Goal: Task Accomplishment & Management: Complete application form

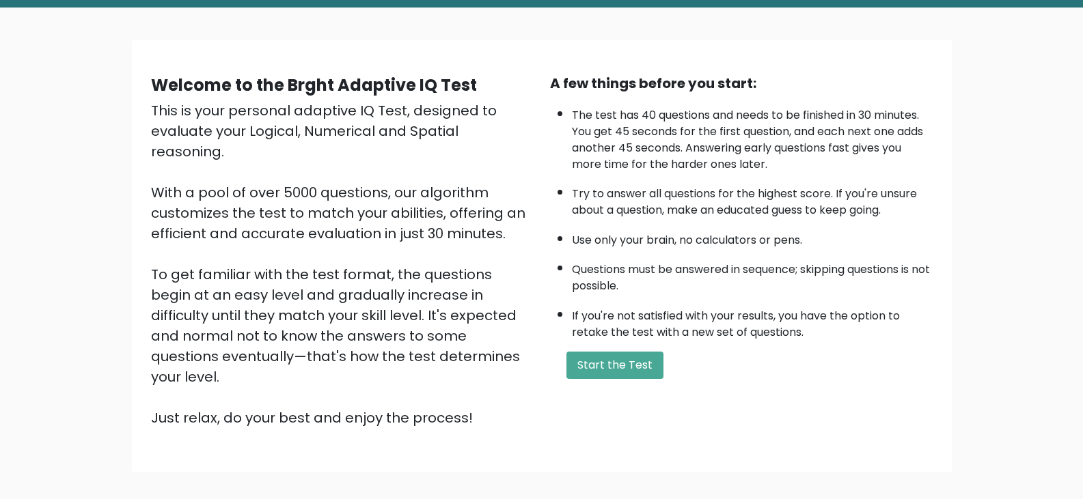
scroll to position [68, 0]
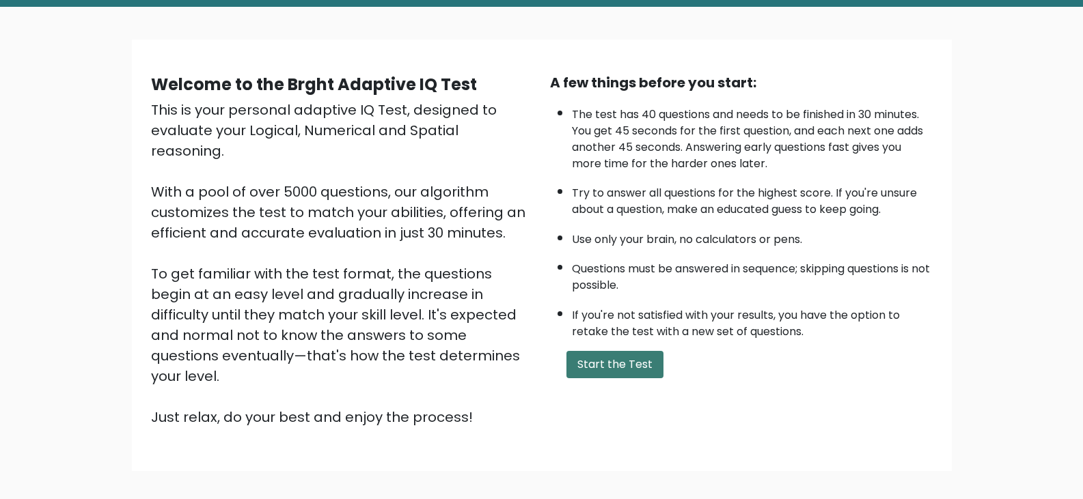
click at [639, 357] on button "Start the Test" at bounding box center [614, 364] width 97 height 27
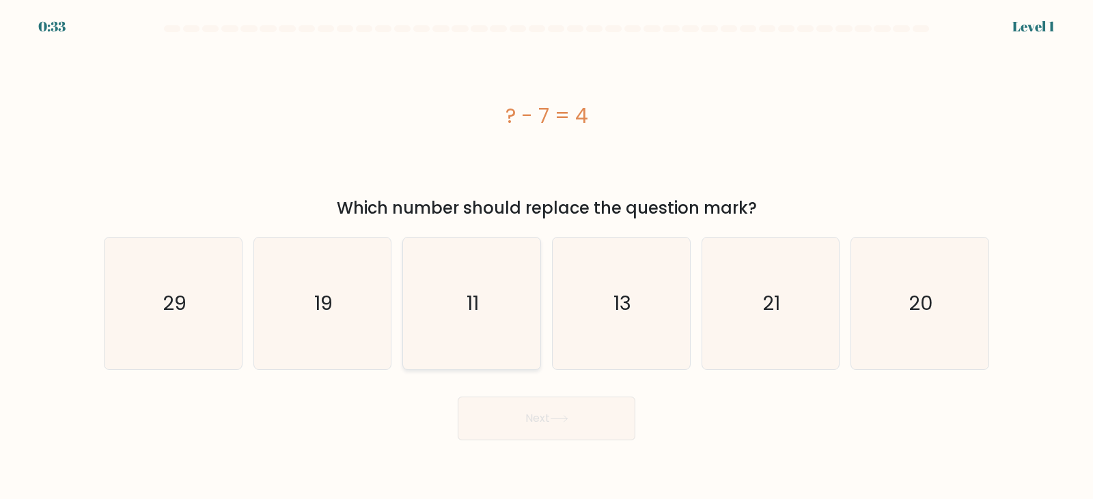
click at [488, 292] on icon "11" at bounding box center [472, 304] width 132 height 132
click at [546, 257] on input "c. 11" at bounding box center [546, 253] width 1 height 7
radio input "true"
click at [550, 429] on button "Next" at bounding box center [547, 419] width 178 height 44
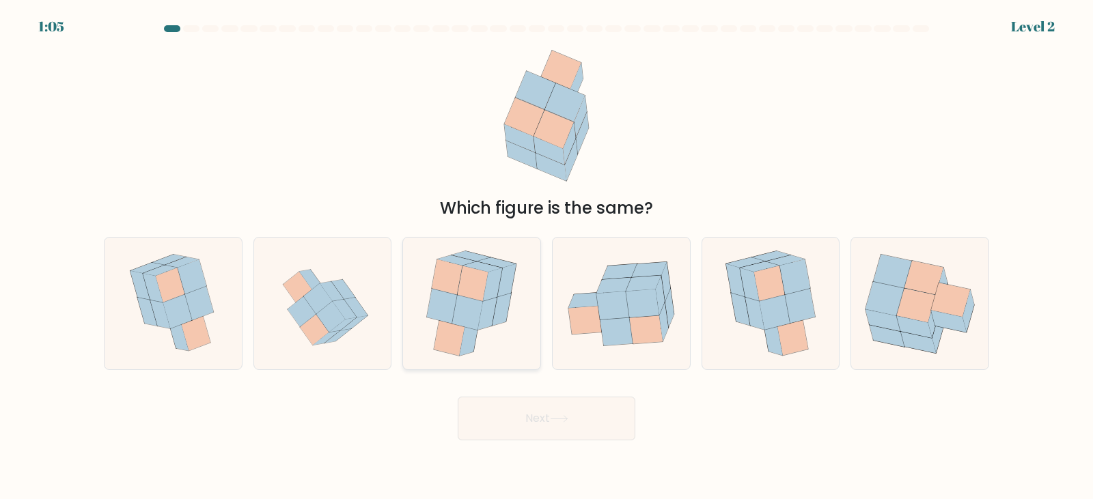
click at [484, 333] on icon at bounding box center [471, 304] width 109 height 132
click at [546, 257] on input "c." at bounding box center [546, 253] width 1 height 7
radio input "true"
click at [548, 424] on button "Next" at bounding box center [547, 419] width 178 height 44
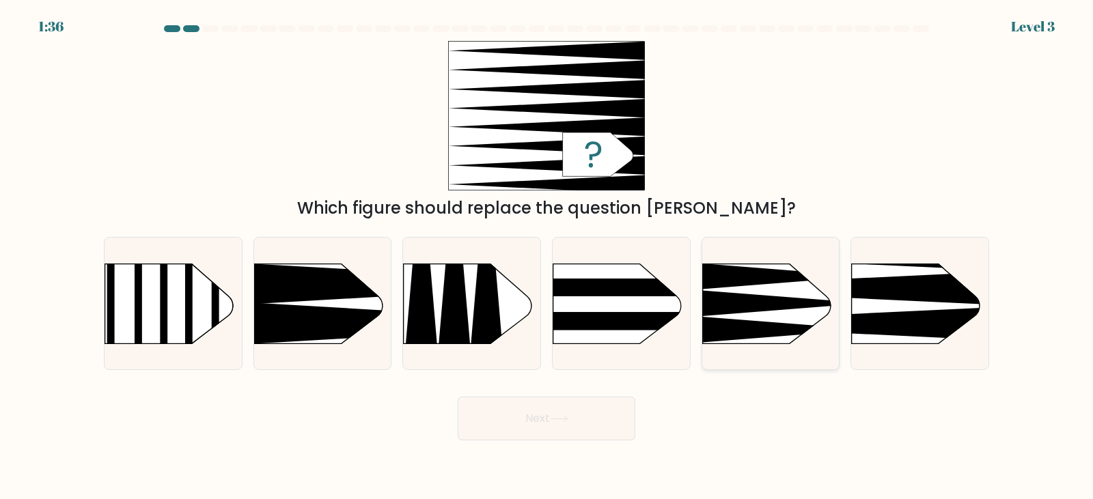
click at [807, 279] on icon at bounding box center [784, 277] width 165 height 26
click at [547, 257] on input "e." at bounding box center [546, 253] width 1 height 7
radio input "true"
click at [909, 271] on rect at bounding box center [821, 233] width 357 height 271
click at [547, 257] on input "f." at bounding box center [546, 253] width 1 height 7
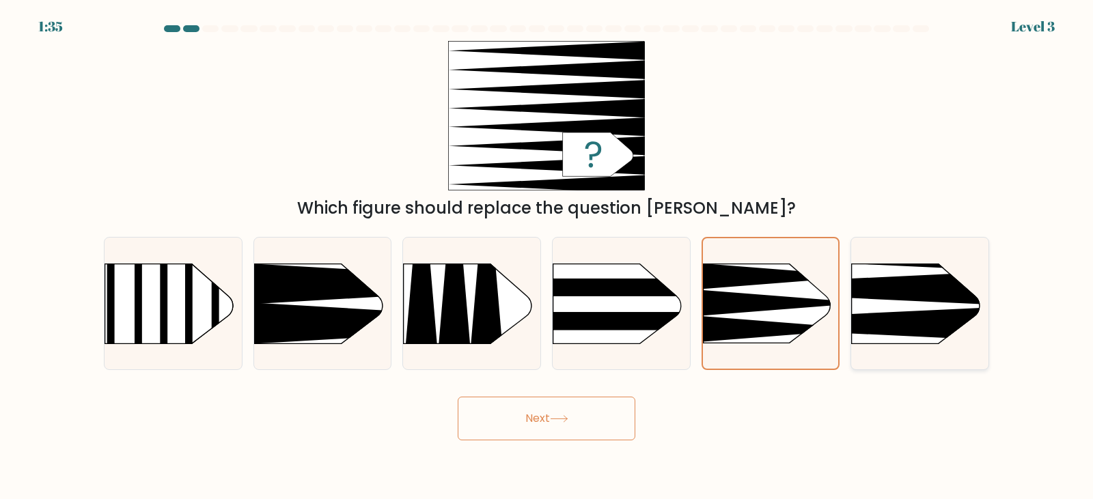
radio input "true"
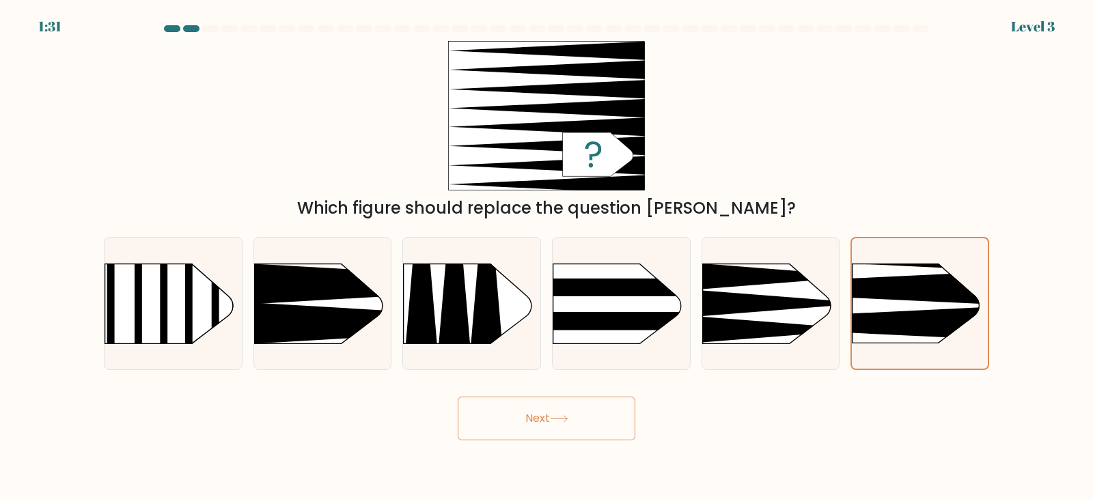
click at [540, 413] on button "Next" at bounding box center [547, 419] width 178 height 44
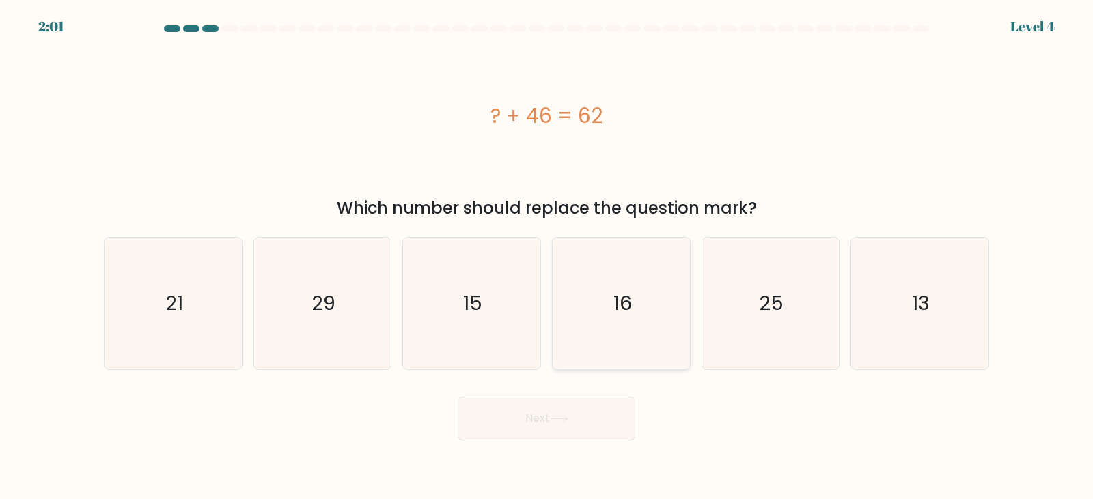
click at [587, 335] on icon "16" at bounding box center [621, 304] width 132 height 132
click at [547, 257] on input "d. 16" at bounding box center [546, 253] width 1 height 7
radio input "true"
click at [558, 426] on button "Next" at bounding box center [547, 419] width 178 height 44
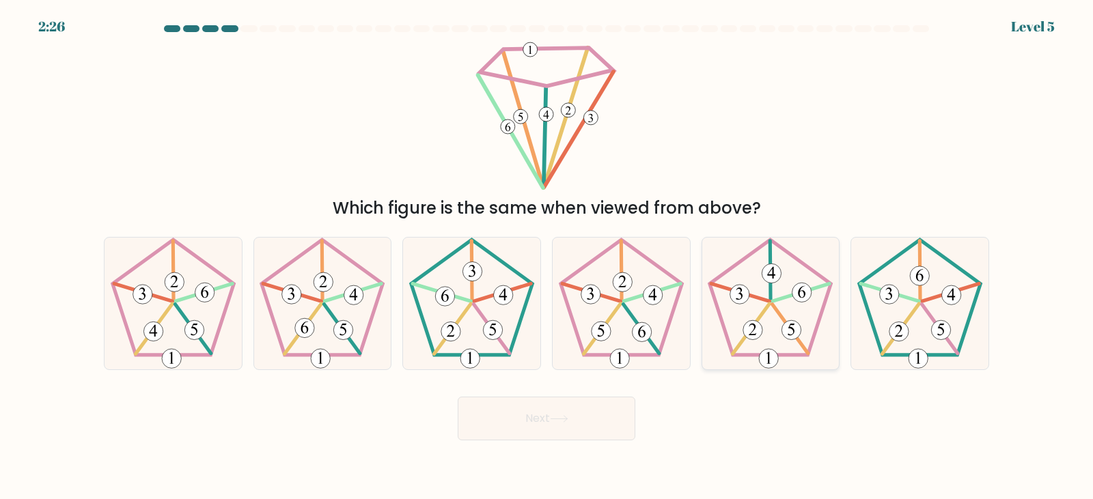
click at [786, 294] on icon at bounding box center [770, 304] width 132 height 132
click at [547, 257] on input "e." at bounding box center [546, 253] width 1 height 7
radio input "true"
click at [561, 410] on button "Next" at bounding box center [547, 419] width 178 height 44
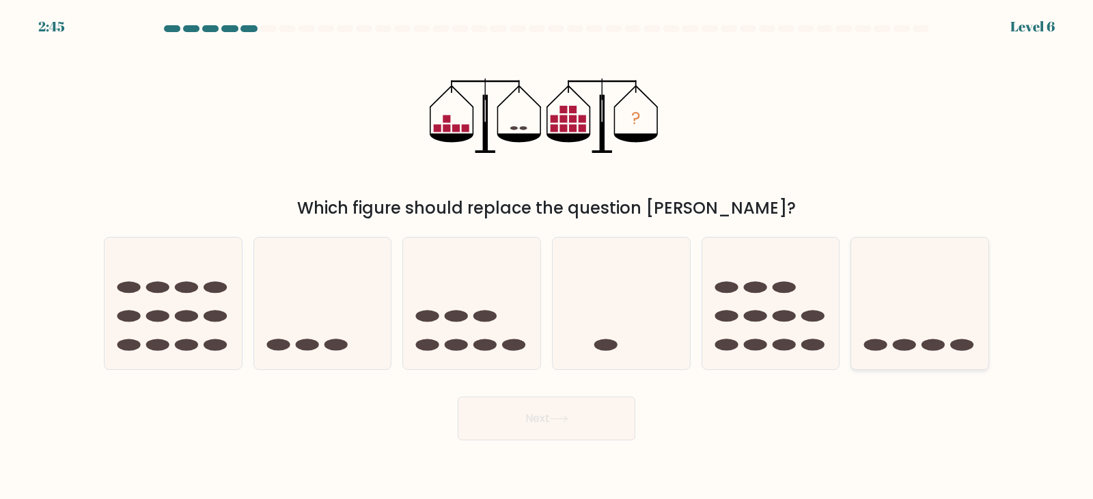
click at [940, 277] on icon at bounding box center [919, 303] width 137 height 113
click at [547, 257] on input "f." at bounding box center [546, 253] width 1 height 7
radio input "true"
click at [547, 424] on button "Next" at bounding box center [547, 419] width 178 height 44
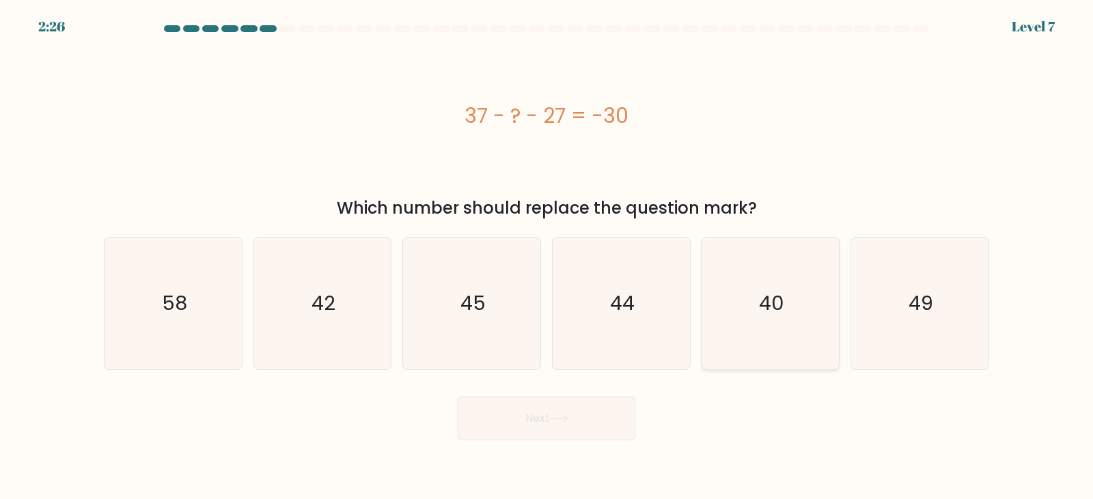
click at [824, 268] on icon "40" at bounding box center [770, 304] width 132 height 132
click at [547, 257] on input "e. 40" at bounding box center [546, 253] width 1 height 7
radio input "true"
click at [521, 428] on button "Next" at bounding box center [547, 419] width 178 height 44
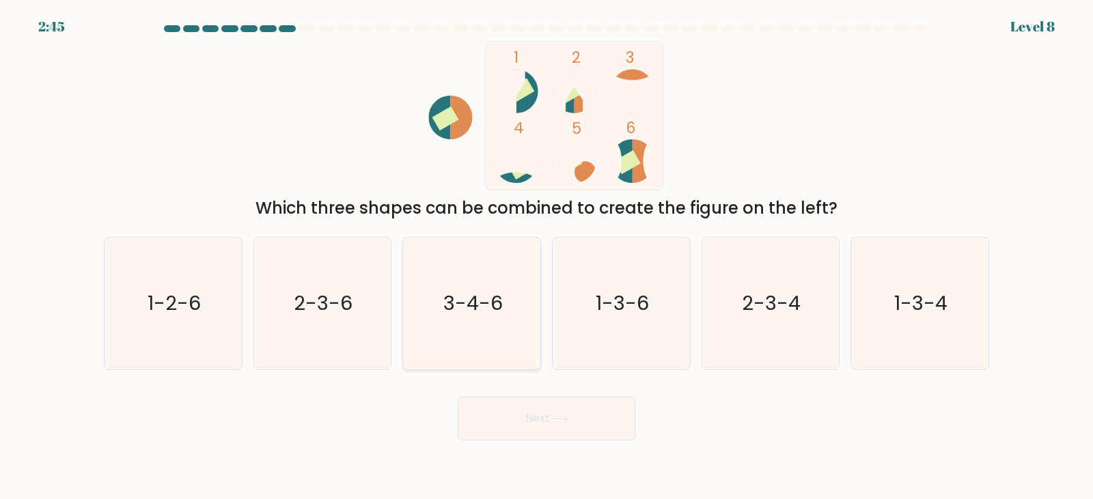
click at [485, 301] on text "3-4-6" at bounding box center [472, 303] width 59 height 27
click at [546, 257] on input "c. 3-4-6" at bounding box center [546, 253] width 1 height 7
radio input "true"
click at [537, 425] on button "Next" at bounding box center [547, 419] width 178 height 44
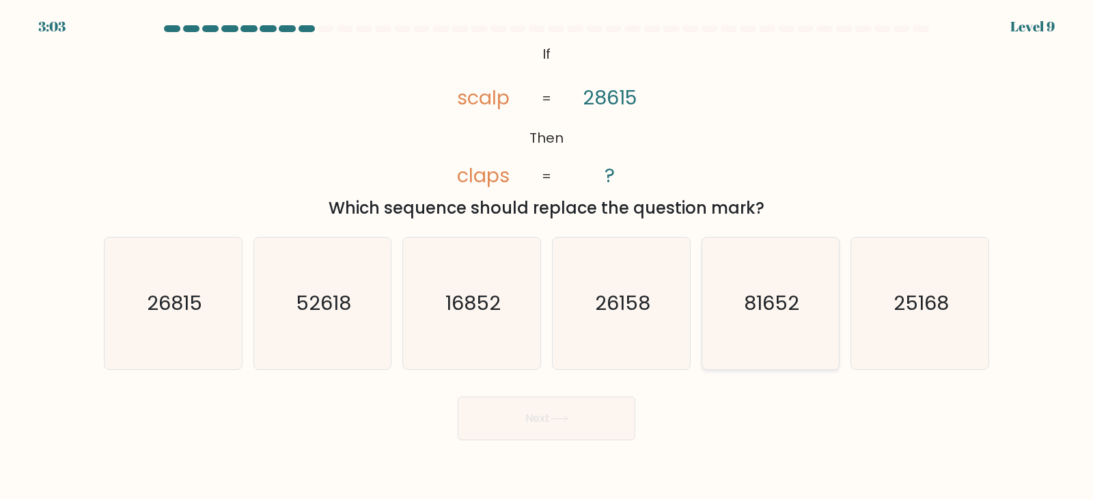
click at [805, 316] on icon "81652" at bounding box center [770, 304] width 132 height 132
click at [547, 257] on input "e. 81652" at bounding box center [546, 253] width 1 height 7
radio input "true"
click at [563, 425] on button "Next" at bounding box center [547, 419] width 178 height 44
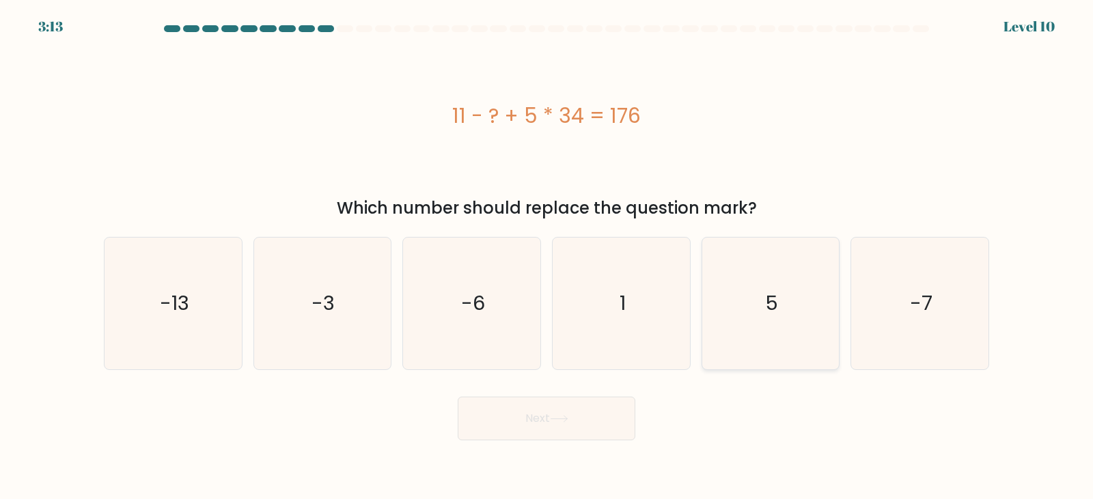
click at [807, 326] on icon "5" at bounding box center [770, 304] width 132 height 132
click at [547, 257] on input "e. 5" at bounding box center [546, 253] width 1 height 7
radio input "true"
click at [534, 414] on button "Next" at bounding box center [547, 419] width 178 height 44
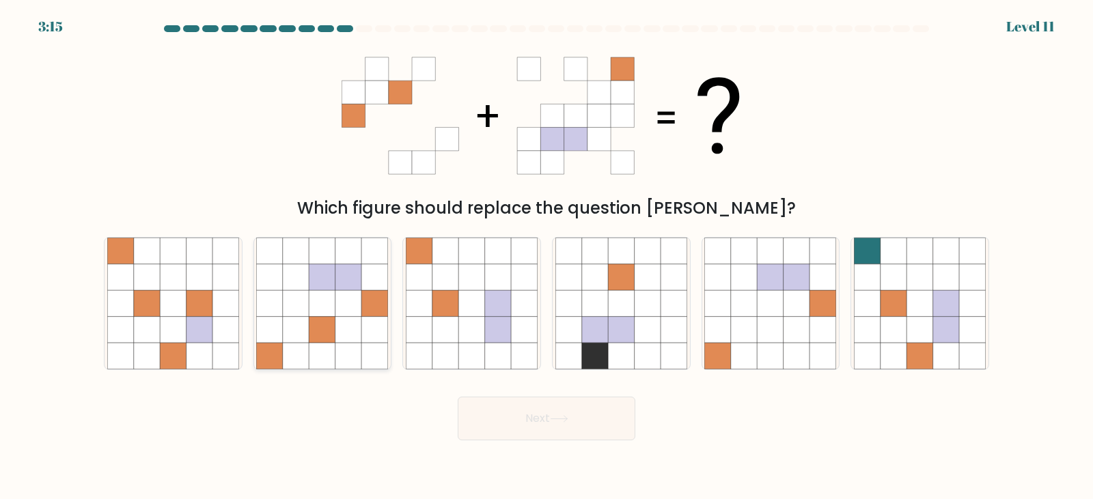
click at [318, 307] on icon at bounding box center [322, 304] width 26 height 26
click at [546, 257] on input "b." at bounding box center [546, 253] width 1 height 7
radio input "true"
click at [574, 417] on button "Next" at bounding box center [547, 419] width 178 height 44
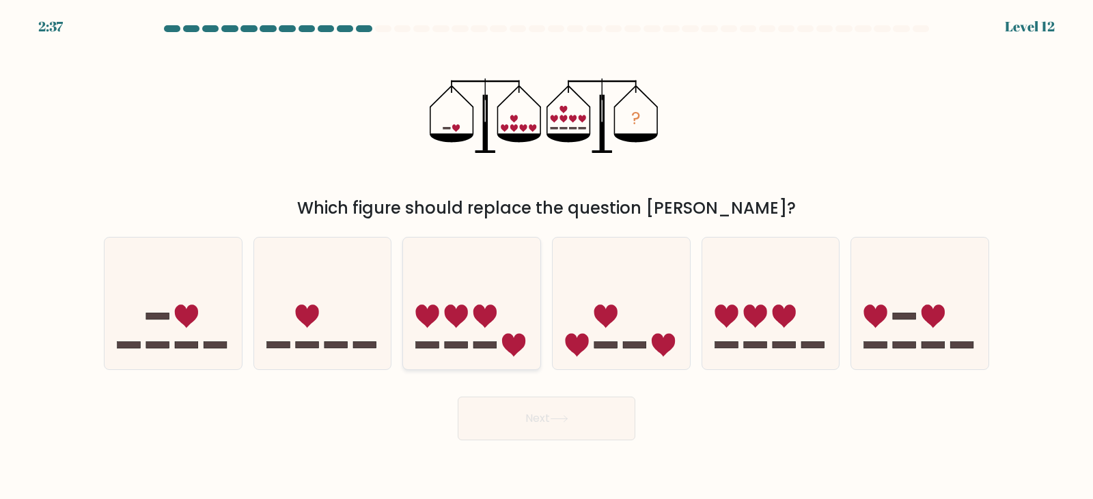
click at [464, 320] on icon at bounding box center [471, 303] width 137 height 113
click at [546, 257] on input "c." at bounding box center [546, 253] width 1 height 7
radio input "true"
click at [523, 419] on button "Next" at bounding box center [547, 419] width 178 height 44
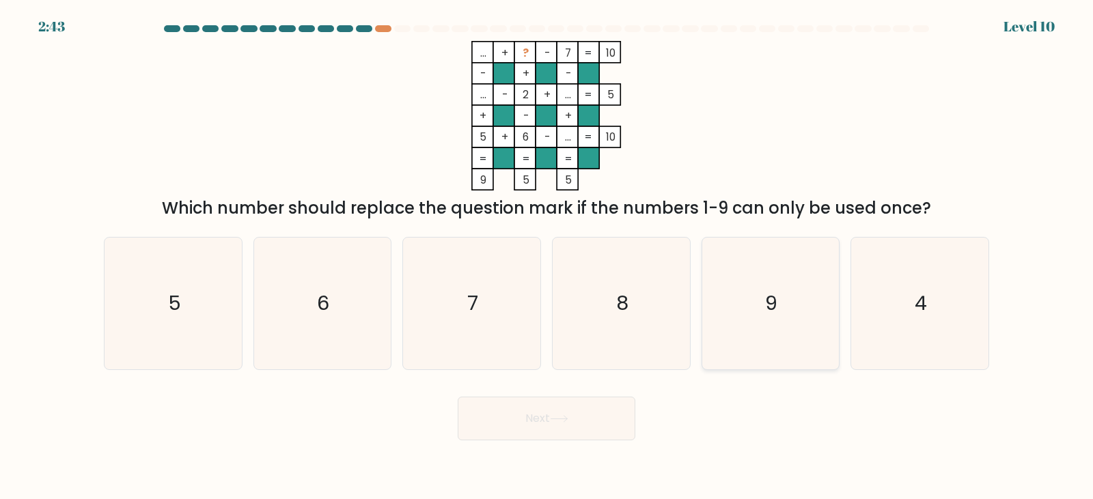
click at [790, 315] on icon "9" at bounding box center [770, 304] width 132 height 132
click at [547, 257] on input "e. 9" at bounding box center [546, 253] width 1 height 7
radio input "true"
click at [494, 410] on button "Next" at bounding box center [547, 419] width 178 height 44
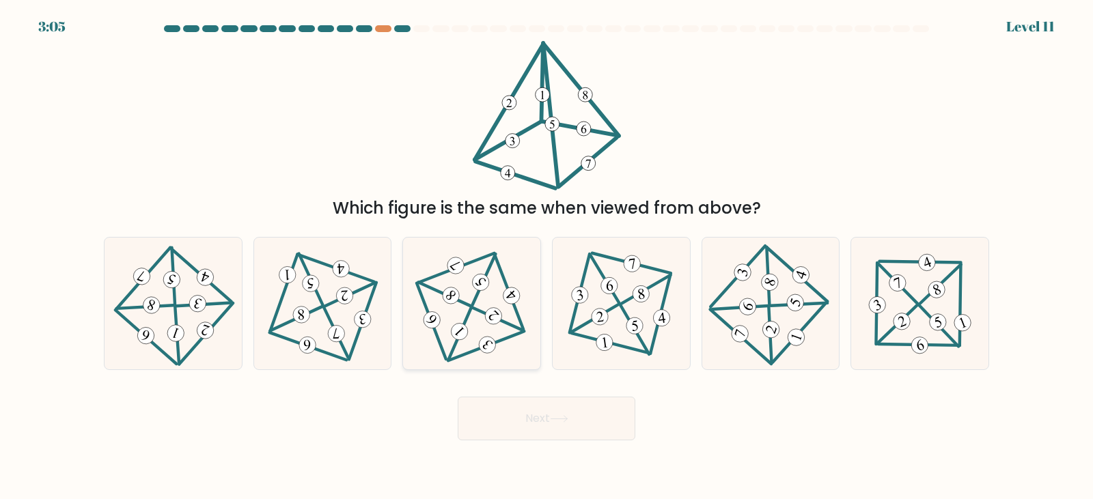
click at [488, 320] on 705 at bounding box center [492, 315] width 23 height 23
click at [546, 257] on input "c." at bounding box center [546, 253] width 1 height 7
radio input "true"
click at [563, 408] on button "Next" at bounding box center [547, 419] width 178 height 44
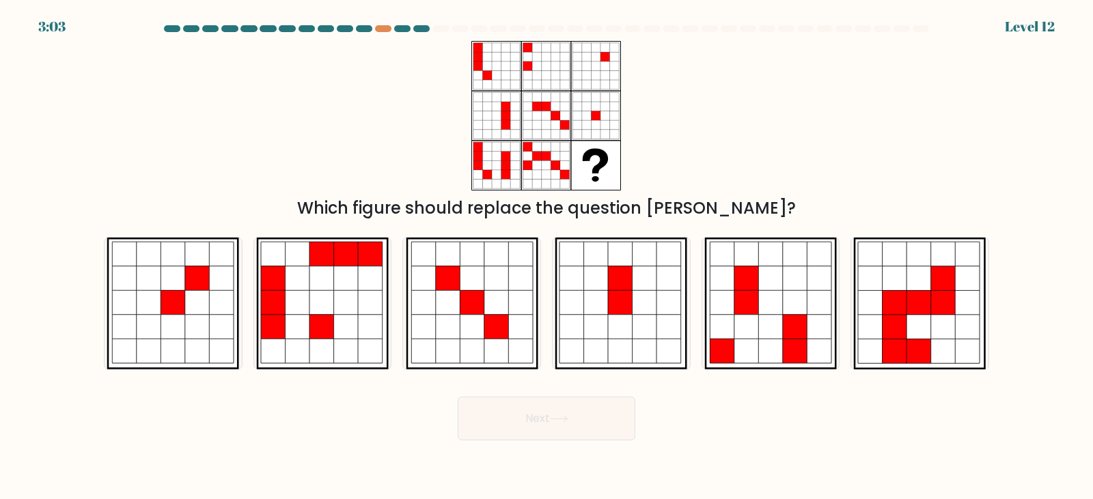
click at [565, 426] on button "Next" at bounding box center [547, 419] width 178 height 44
drag, startPoint x: 203, startPoint y: 329, endPoint x: 188, endPoint y: 341, distance: 19.4
click at [202, 330] on icon at bounding box center [197, 327] width 25 height 25
click at [546, 257] on input "a." at bounding box center [546, 253] width 1 height 7
radio input "true"
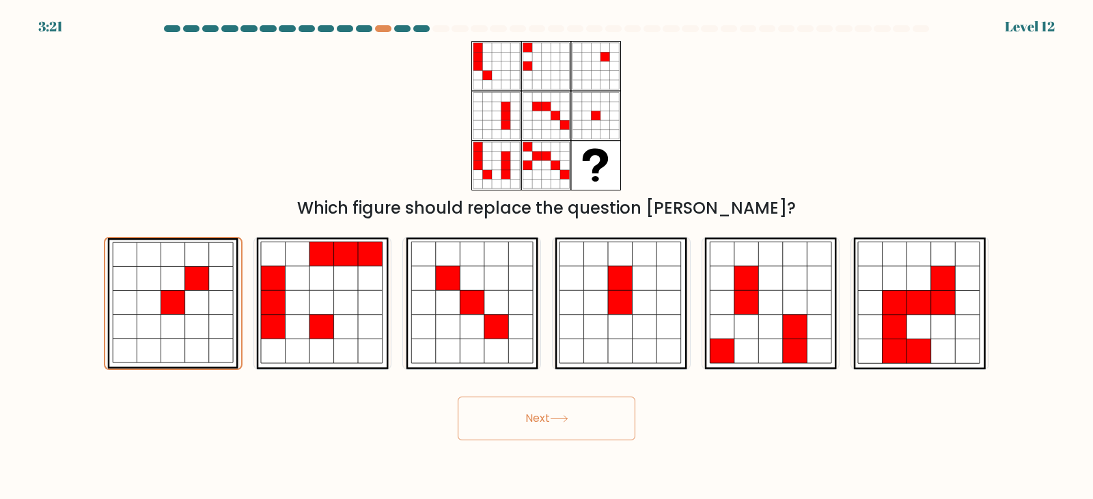
click at [557, 395] on div "Next" at bounding box center [547, 414] width 902 height 54
click at [557, 408] on button "Next" at bounding box center [547, 419] width 178 height 44
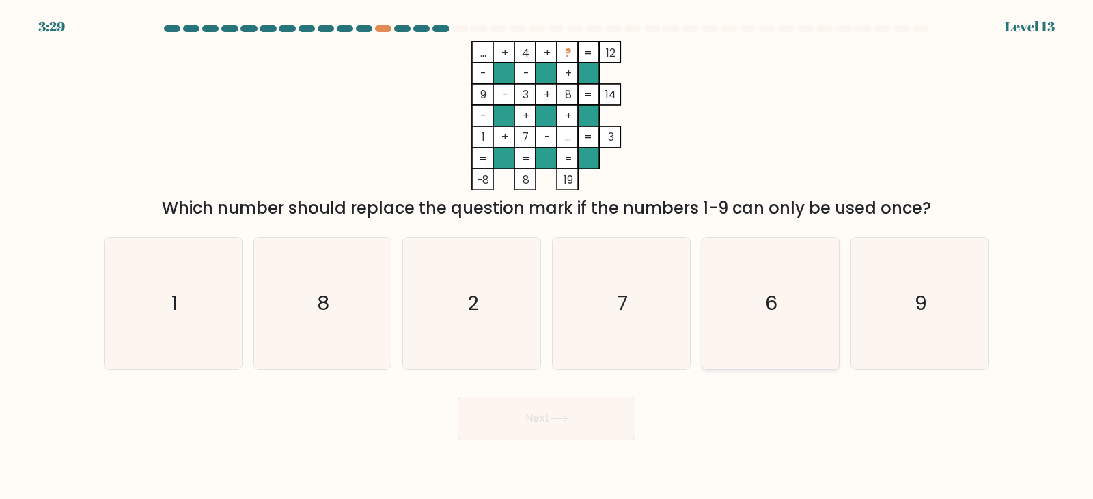
click at [792, 284] on icon "6" at bounding box center [770, 304] width 132 height 132
click at [547, 257] on input "e. 6" at bounding box center [546, 253] width 1 height 7
radio input "true"
click at [563, 413] on button "Next" at bounding box center [547, 419] width 178 height 44
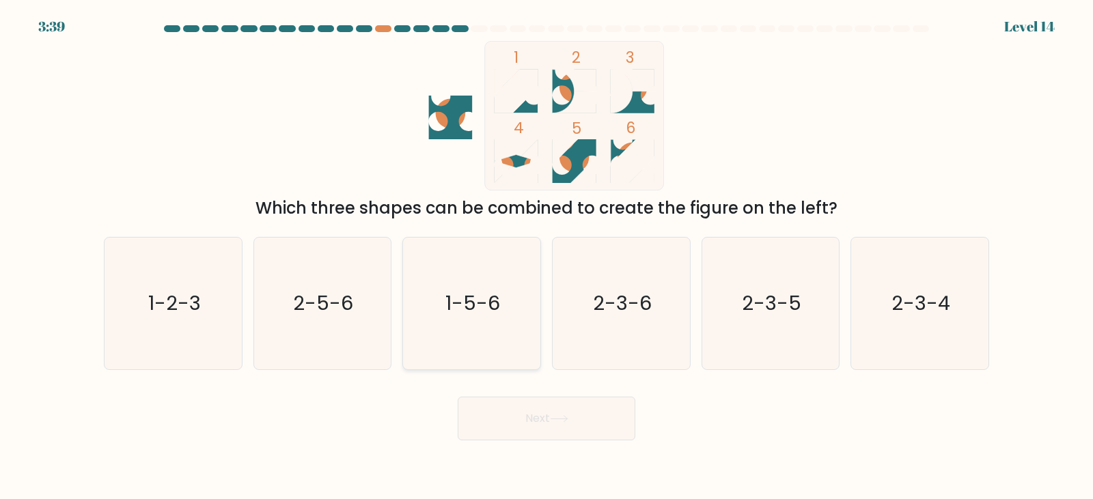
click at [466, 313] on text "1-5-6" at bounding box center [473, 303] width 55 height 27
click at [546, 257] on input "c. 1-5-6" at bounding box center [546, 253] width 1 height 7
radio input "true"
click at [608, 408] on button "Next" at bounding box center [547, 419] width 178 height 44
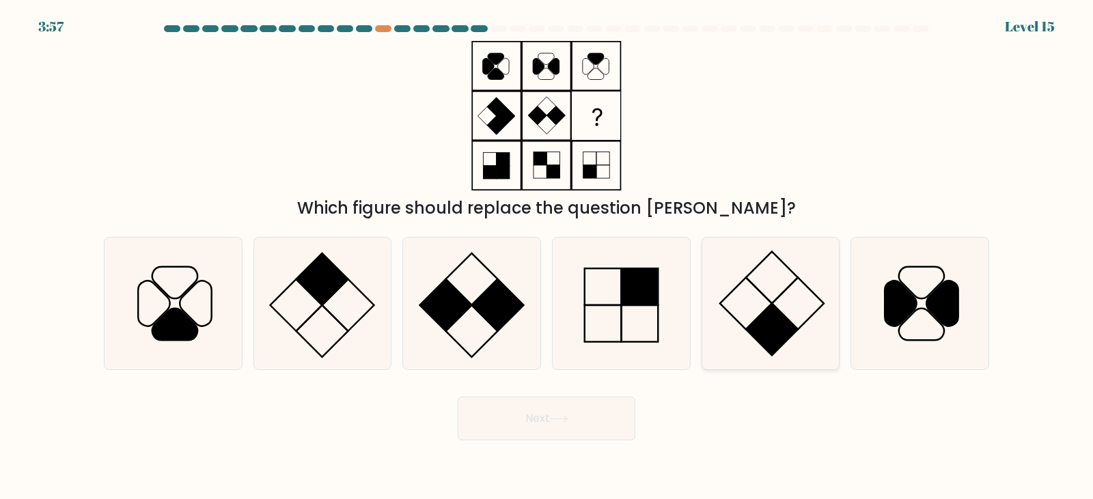
click at [753, 358] on icon at bounding box center [770, 304] width 132 height 132
click at [547, 257] on input "e." at bounding box center [546, 253] width 1 height 7
radio input "true"
click at [520, 418] on button "Next" at bounding box center [547, 419] width 178 height 44
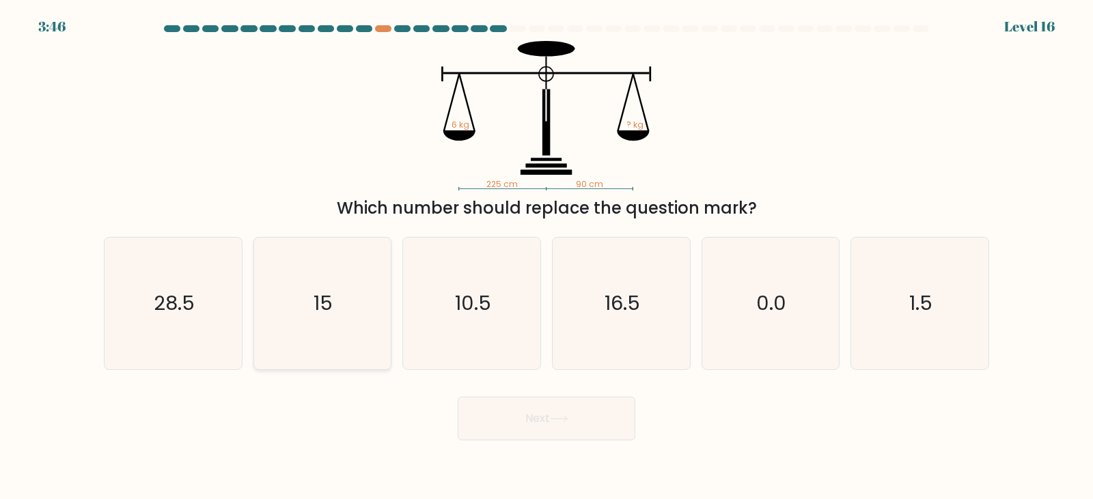
click at [311, 296] on icon "15" at bounding box center [322, 304] width 132 height 132
click at [546, 257] on input "b. 15" at bounding box center [546, 253] width 1 height 7
radio input "true"
click at [562, 415] on icon at bounding box center [559, 419] width 18 height 8
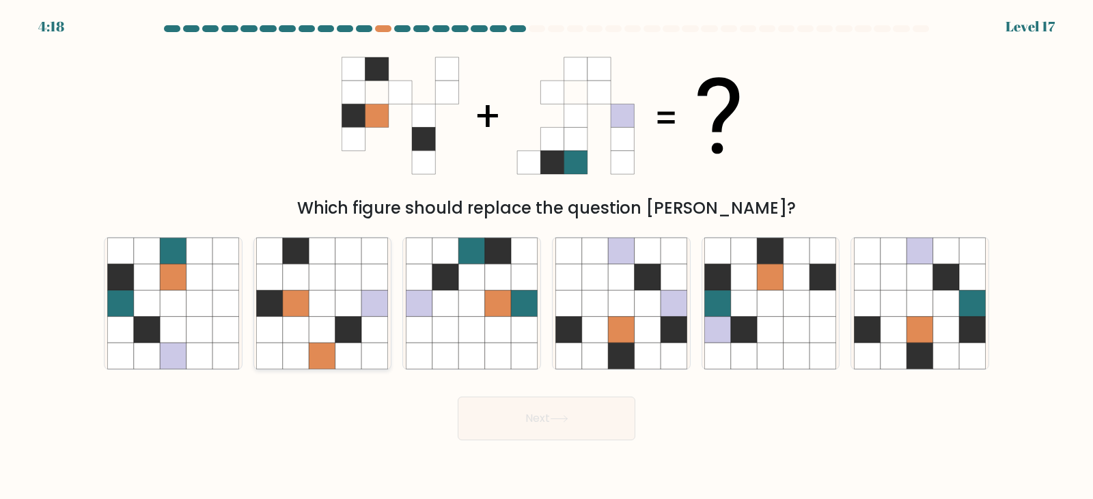
click at [357, 291] on icon at bounding box center [348, 304] width 26 height 26
click at [546, 257] on input "b." at bounding box center [546, 253] width 1 height 7
radio input "true"
click at [545, 415] on button "Next" at bounding box center [547, 419] width 178 height 44
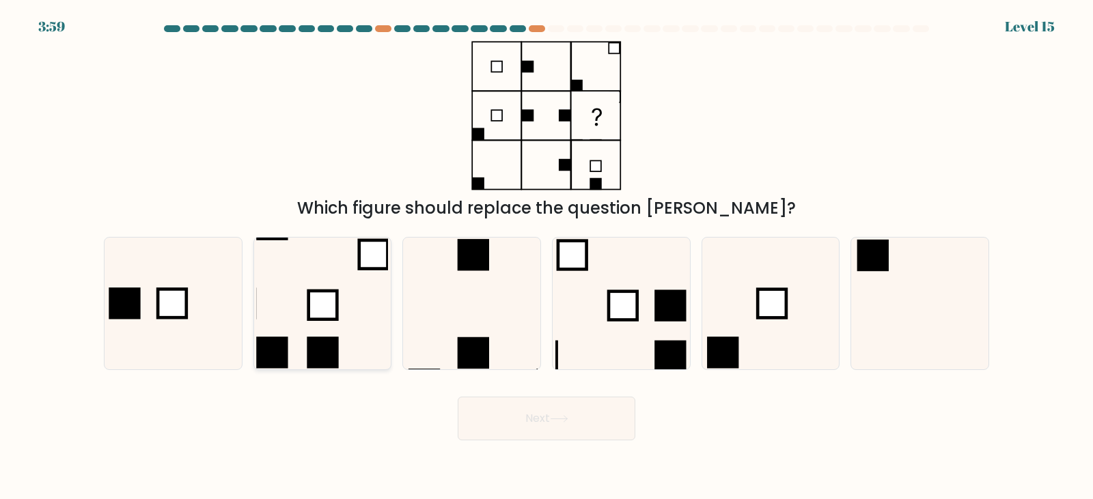
click at [321, 285] on icon at bounding box center [322, 304] width 132 height 132
click at [546, 257] on input "b." at bounding box center [546, 253] width 1 height 7
radio input "true"
click at [555, 418] on icon at bounding box center [559, 419] width 18 height 8
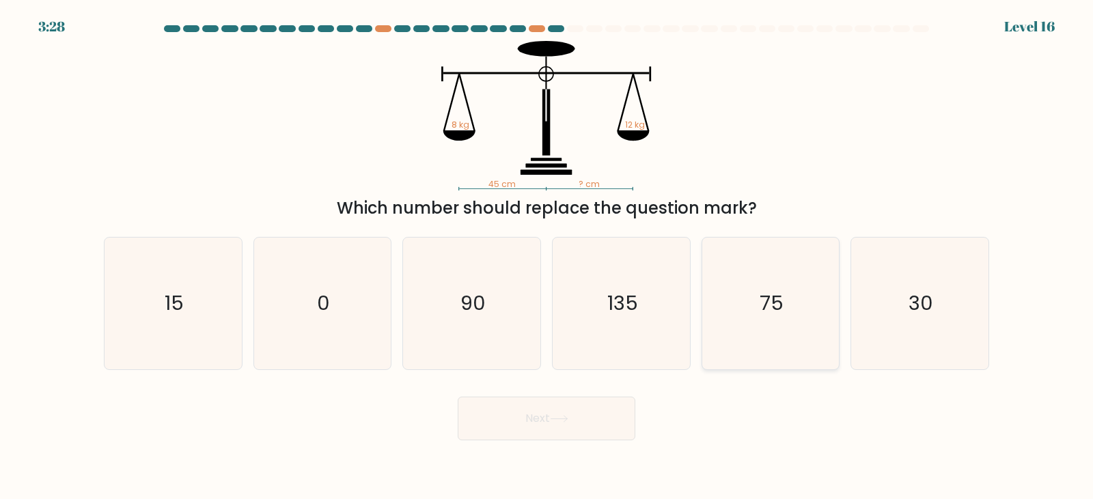
click at [790, 285] on icon "75" at bounding box center [770, 304] width 132 height 132
click at [547, 257] on input "e. 75" at bounding box center [546, 253] width 1 height 7
radio input "true"
click at [548, 427] on button "Next" at bounding box center [547, 419] width 178 height 44
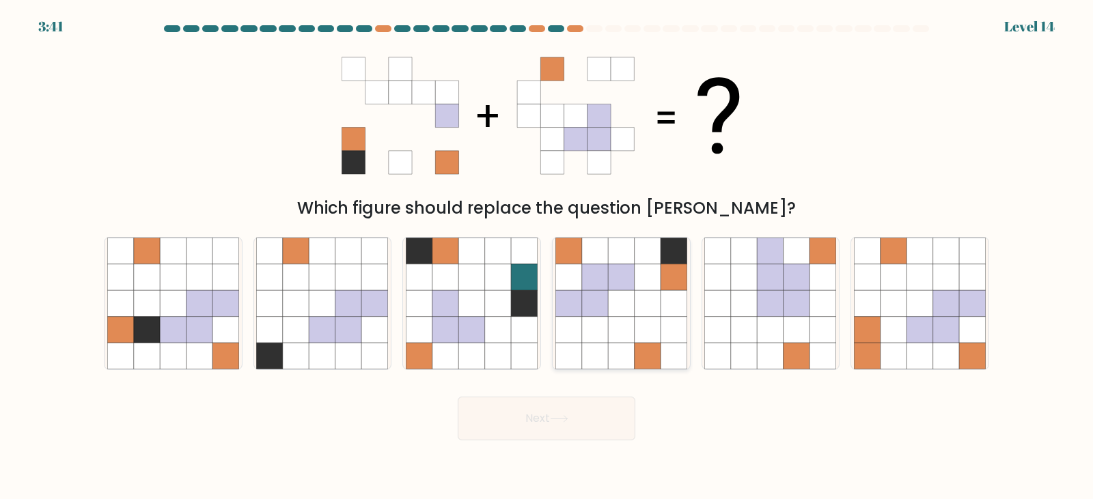
click at [611, 303] on icon at bounding box center [621, 304] width 26 height 26
click at [547, 257] on input "d." at bounding box center [546, 253] width 1 height 7
radio input "true"
click at [602, 402] on button "Next" at bounding box center [547, 419] width 178 height 44
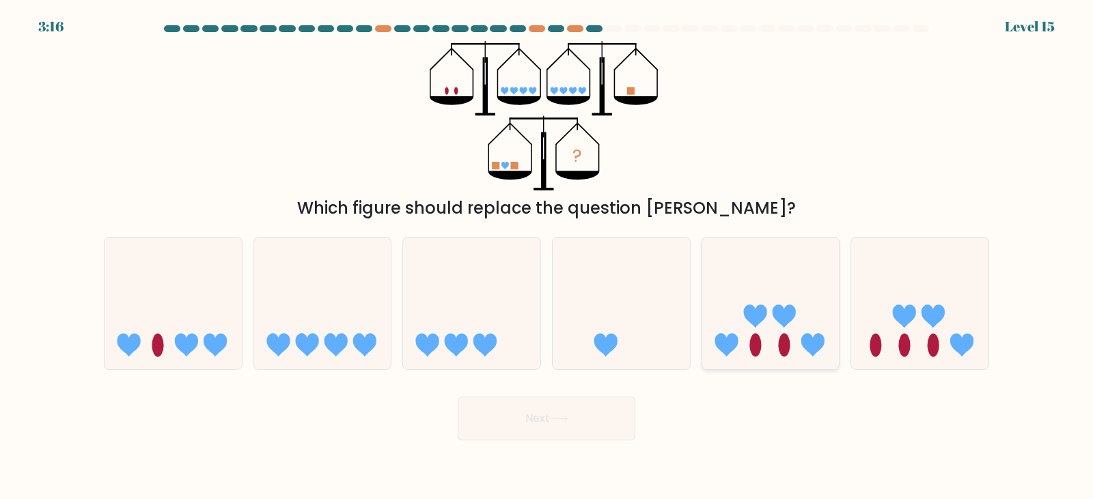
click at [807, 283] on icon at bounding box center [770, 303] width 137 height 113
click at [547, 257] on input "e." at bounding box center [546, 253] width 1 height 7
radio input "true"
click at [522, 438] on button "Next" at bounding box center [547, 419] width 178 height 44
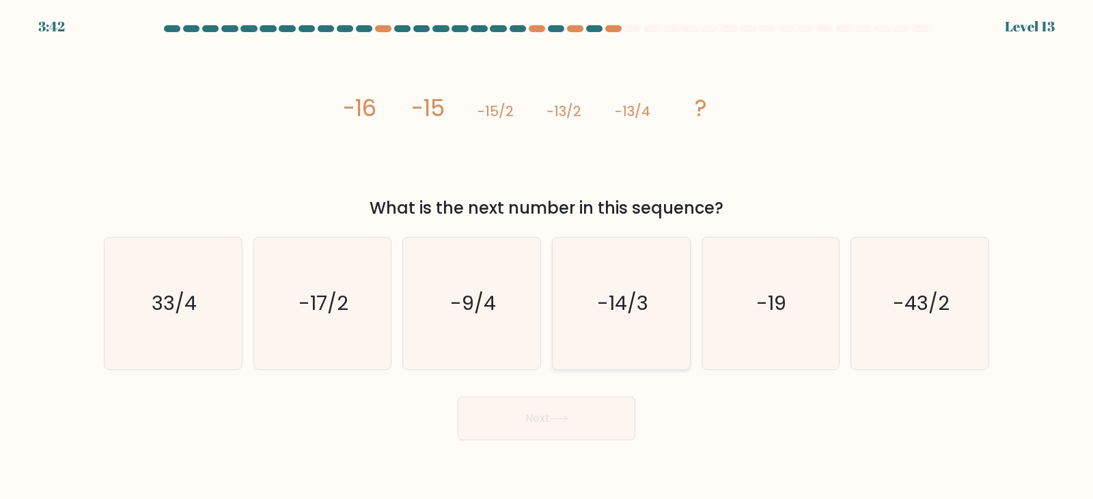
click at [608, 301] on text "-14/3" at bounding box center [622, 303] width 51 height 27
click at [547, 257] on input "d. -14/3" at bounding box center [546, 253] width 1 height 7
radio input "true"
click at [547, 436] on button "Next" at bounding box center [547, 419] width 178 height 44
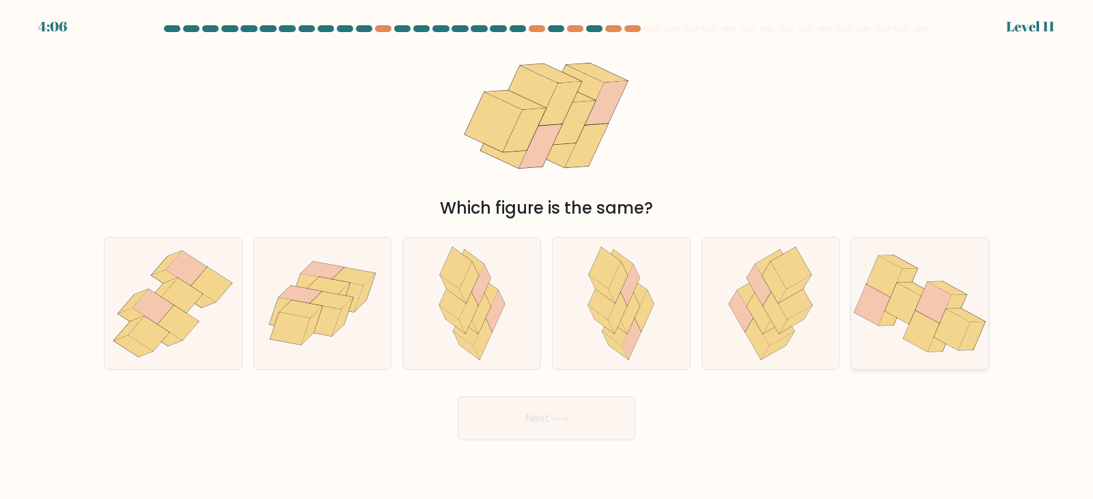
click at [920, 295] on icon at bounding box center [916, 290] width 38 height 14
click at [547, 257] on input "f." at bounding box center [546, 253] width 1 height 7
radio input "true"
click at [548, 409] on button "Next" at bounding box center [547, 419] width 178 height 44
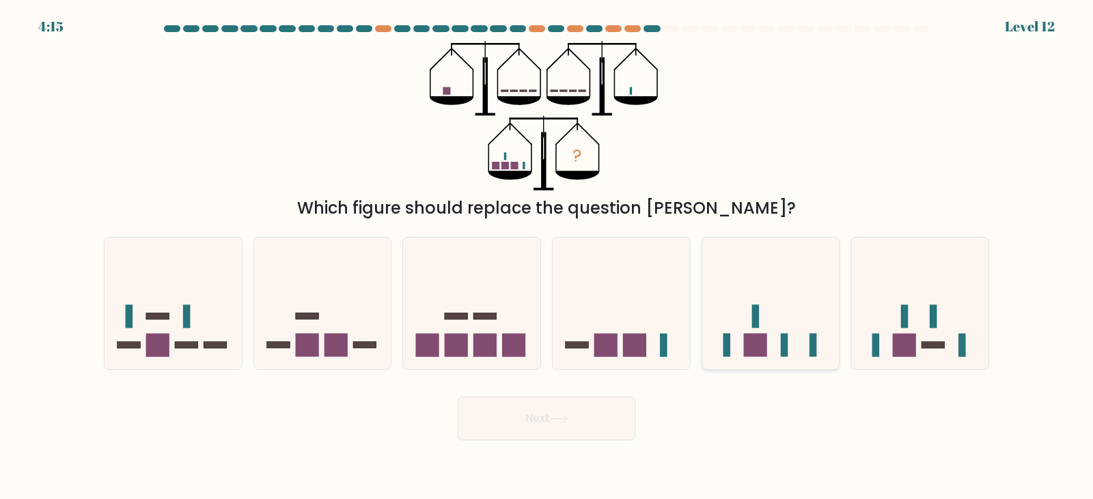
click at [800, 297] on icon at bounding box center [770, 303] width 137 height 113
click at [547, 257] on input "e." at bounding box center [546, 253] width 1 height 7
radio input "true"
click at [561, 425] on button "Next" at bounding box center [547, 419] width 178 height 44
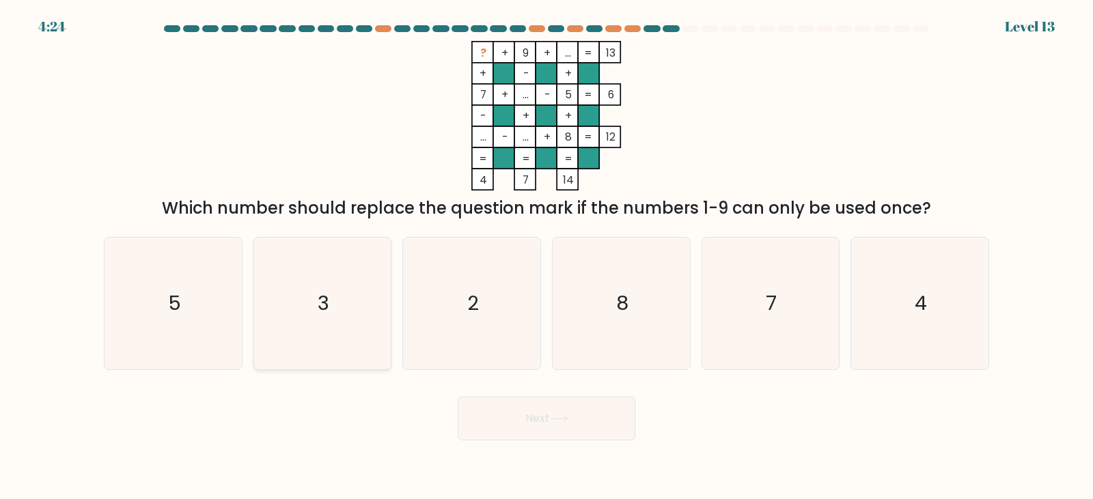
click at [354, 298] on icon "3" at bounding box center [322, 304] width 132 height 132
click at [546, 257] on input "b. 3" at bounding box center [546, 253] width 1 height 7
radio input "true"
click at [530, 408] on button "Next" at bounding box center [547, 419] width 178 height 44
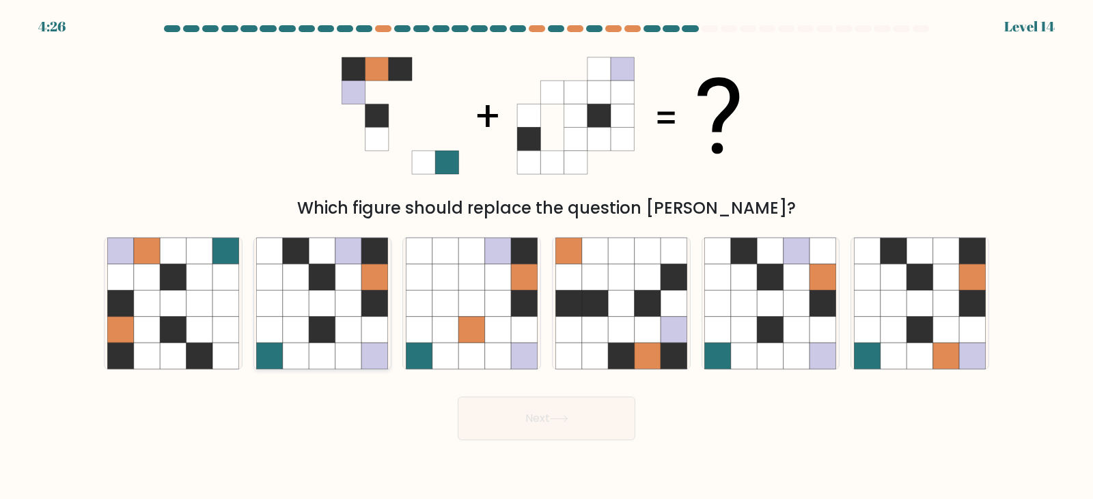
click at [331, 314] on icon at bounding box center [322, 304] width 26 height 26
click at [546, 257] on input "b." at bounding box center [546, 253] width 1 height 7
radio input "true"
click at [600, 425] on button "Next" at bounding box center [547, 419] width 178 height 44
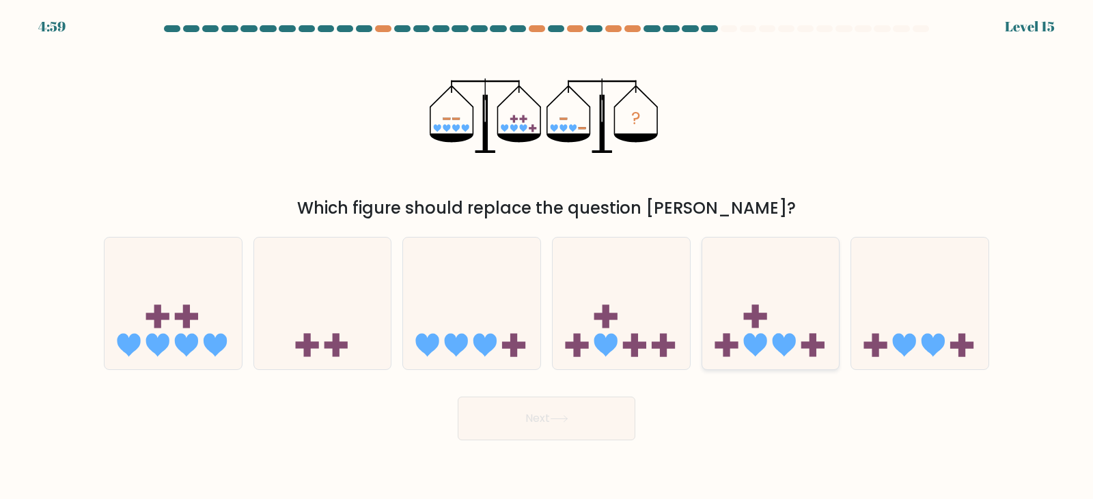
click at [744, 318] on rect at bounding box center [754, 316] width 23 height 7
click at [547, 257] on input "e." at bounding box center [546, 253] width 1 height 7
radio input "true"
click at [572, 404] on button "Next" at bounding box center [547, 419] width 178 height 44
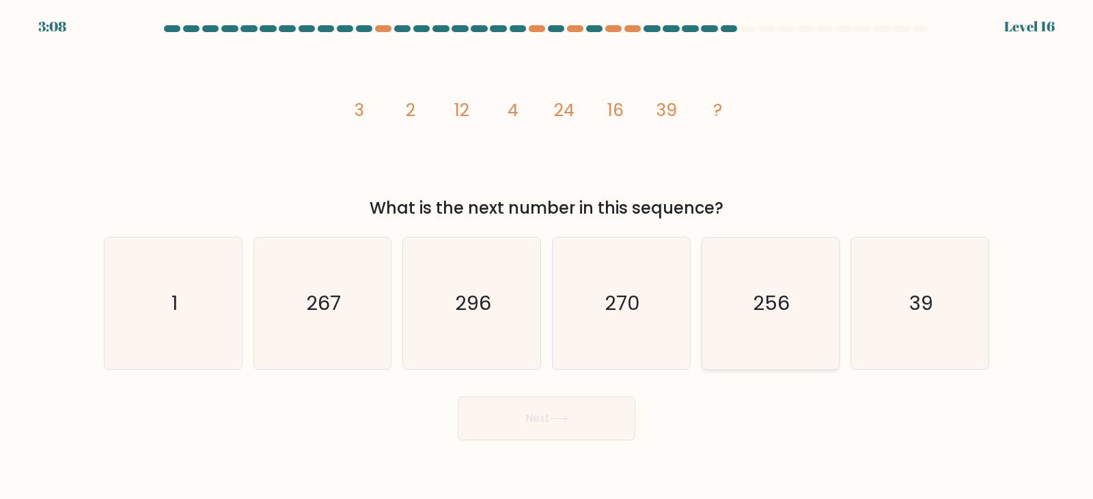
click at [778, 246] on icon "256" at bounding box center [770, 304] width 132 height 132
click at [547, 250] on input "e. 256" at bounding box center [546, 253] width 1 height 7
radio input "true"
click at [546, 427] on button "Next" at bounding box center [547, 419] width 178 height 44
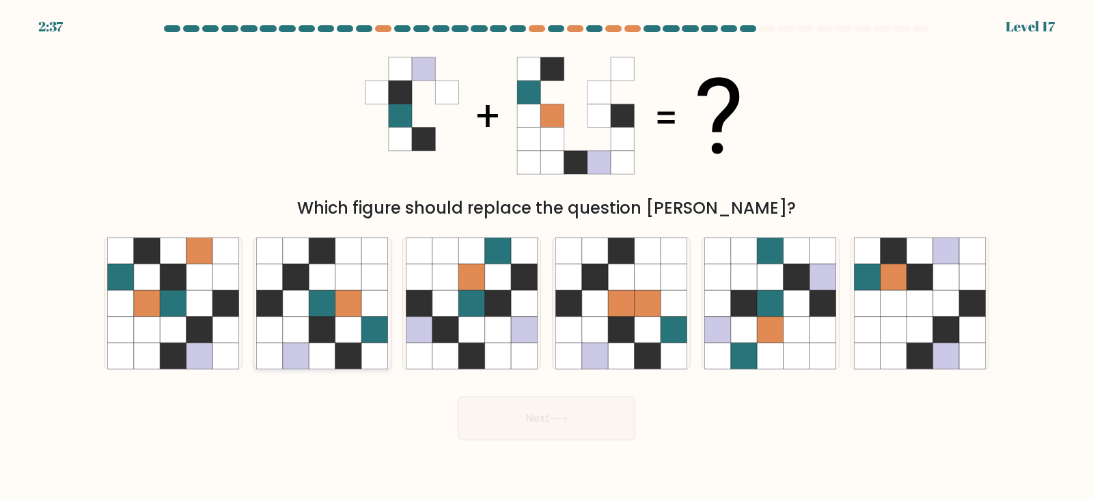
click at [296, 294] on icon at bounding box center [296, 304] width 26 height 26
click at [546, 257] on input "b." at bounding box center [546, 253] width 1 height 7
radio input "true"
click at [596, 433] on button "Next" at bounding box center [547, 419] width 178 height 44
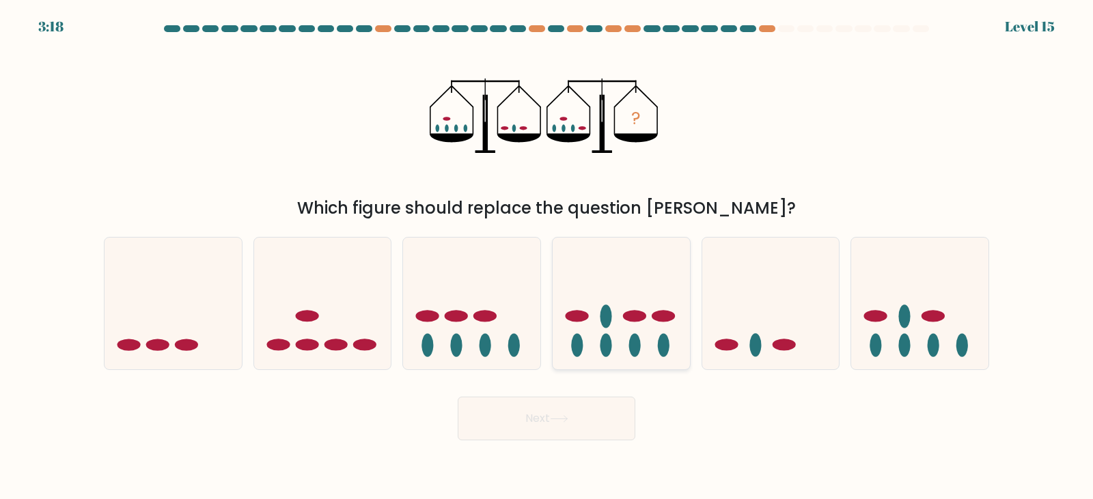
click at [607, 301] on icon at bounding box center [621, 303] width 137 height 113
click at [547, 257] on input "d." at bounding box center [546, 253] width 1 height 7
radio input "true"
click at [525, 425] on button "Next" at bounding box center [547, 419] width 178 height 44
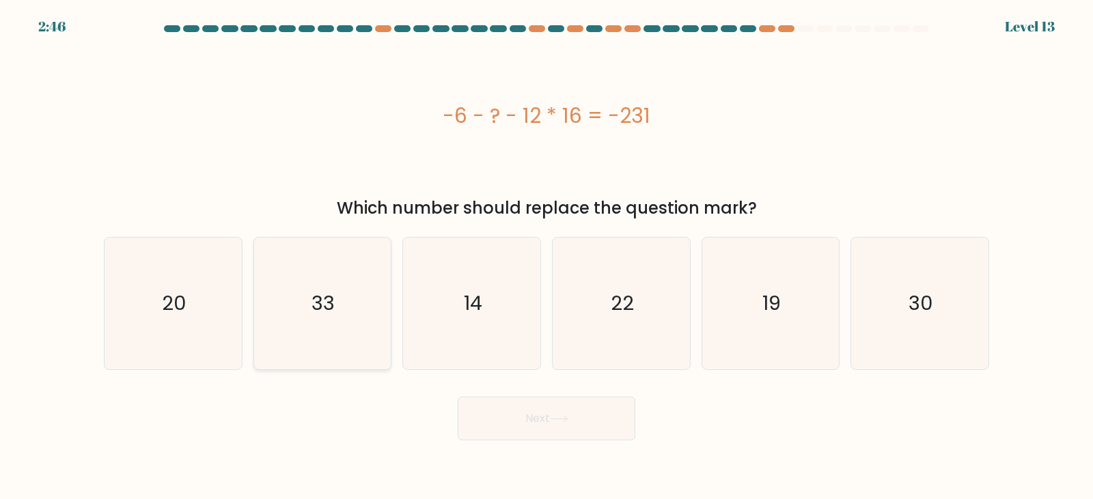
click at [355, 295] on icon "33" at bounding box center [322, 304] width 132 height 132
click at [546, 257] on input "b. 33" at bounding box center [546, 253] width 1 height 7
radio input "true"
click at [547, 408] on button "Next" at bounding box center [547, 419] width 178 height 44
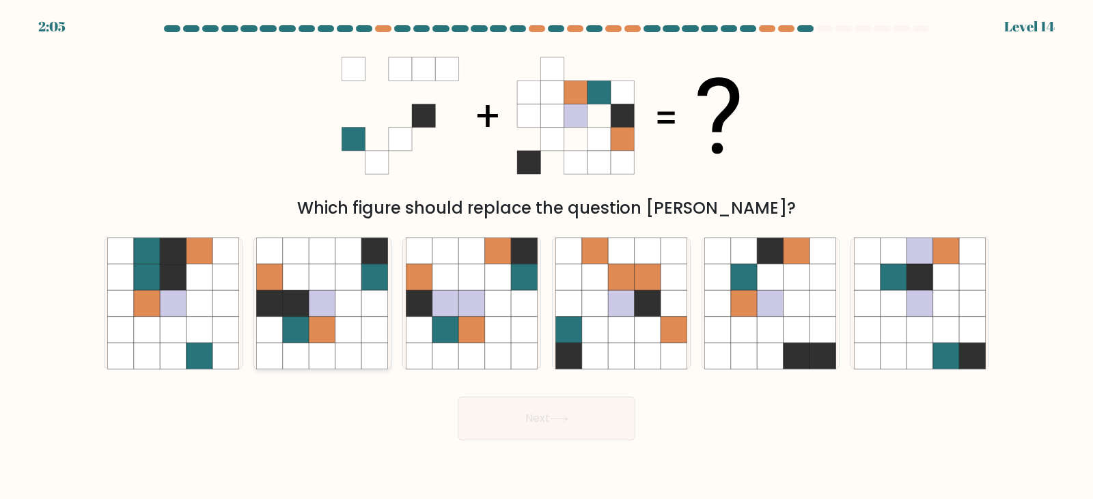
click at [322, 301] on icon at bounding box center [322, 304] width 26 height 26
click at [546, 257] on input "b." at bounding box center [546, 253] width 1 height 7
radio input "true"
click at [570, 425] on button "Next" at bounding box center [547, 419] width 178 height 44
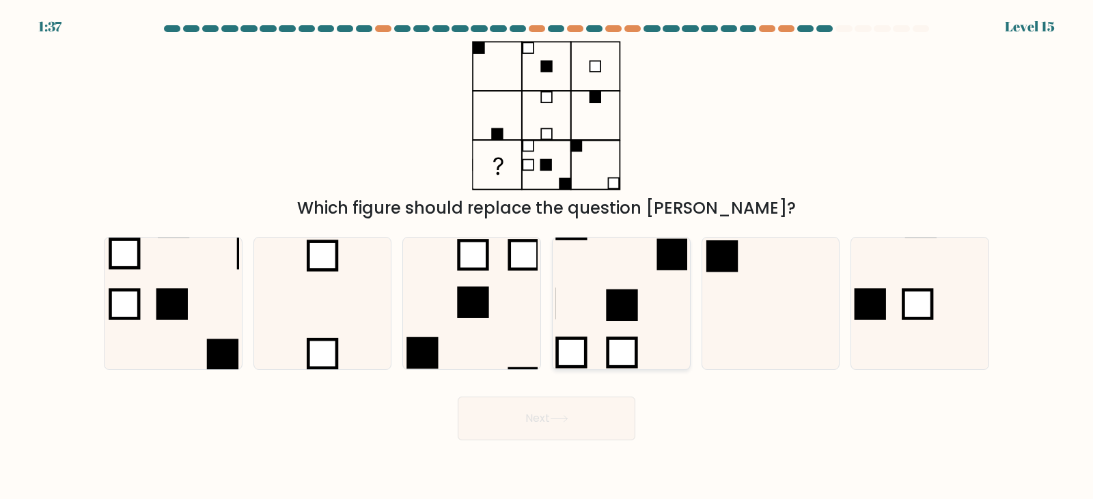
click at [675, 341] on icon at bounding box center [621, 304] width 132 height 132
click at [547, 257] on input "d." at bounding box center [546, 253] width 1 height 7
radio input "true"
click at [535, 451] on body "1:36 Level 15" at bounding box center [546, 249] width 1093 height 499
click at [546, 429] on button "Next" at bounding box center [547, 419] width 178 height 44
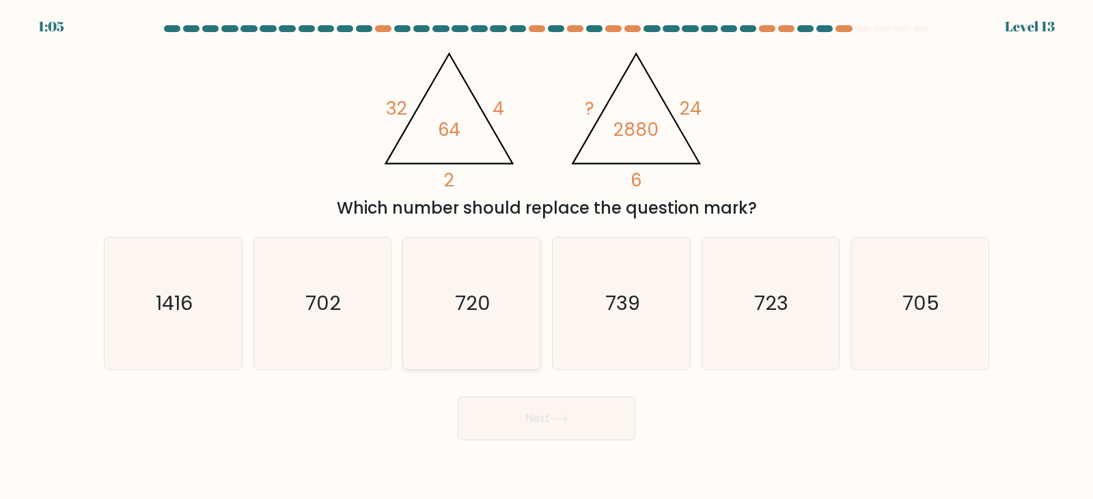
click at [455, 264] on icon "720" at bounding box center [472, 304] width 132 height 132
click at [546, 257] on input "c. 720" at bounding box center [546, 253] width 1 height 7
radio input "true"
click at [505, 411] on button "Next" at bounding box center [547, 419] width 178 height 44
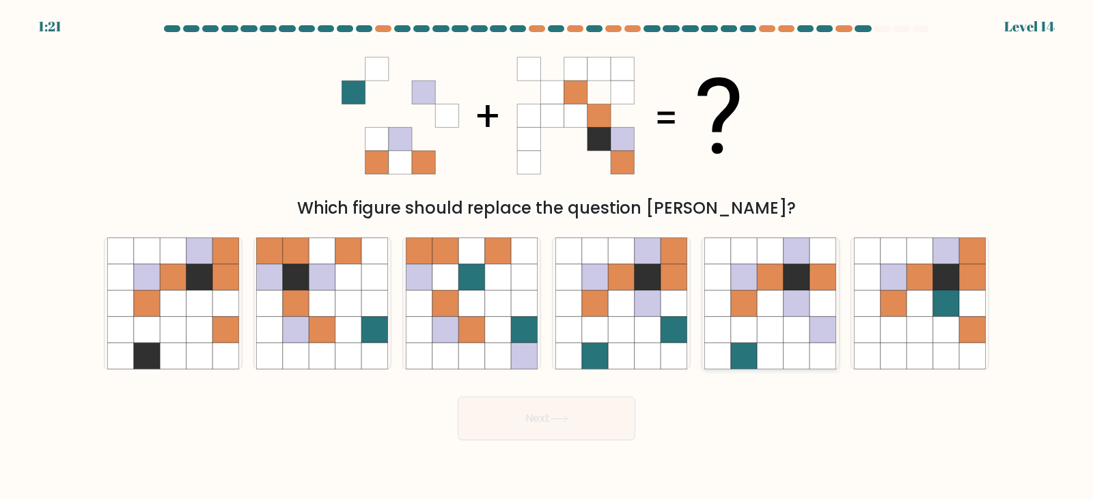
click at [728, 289] on icon at bounding box center [718, 277] width 26 height 26
click at [547, 257] on input "e." at bounding box center [546, 253] width 1 height 7
radio input "true"
click at [266, 260] on icon at bounding box center [270, 251] width 26 height 26
click at [546, 257] on input "b." at bounding box center [546, 253] width 1 height 7
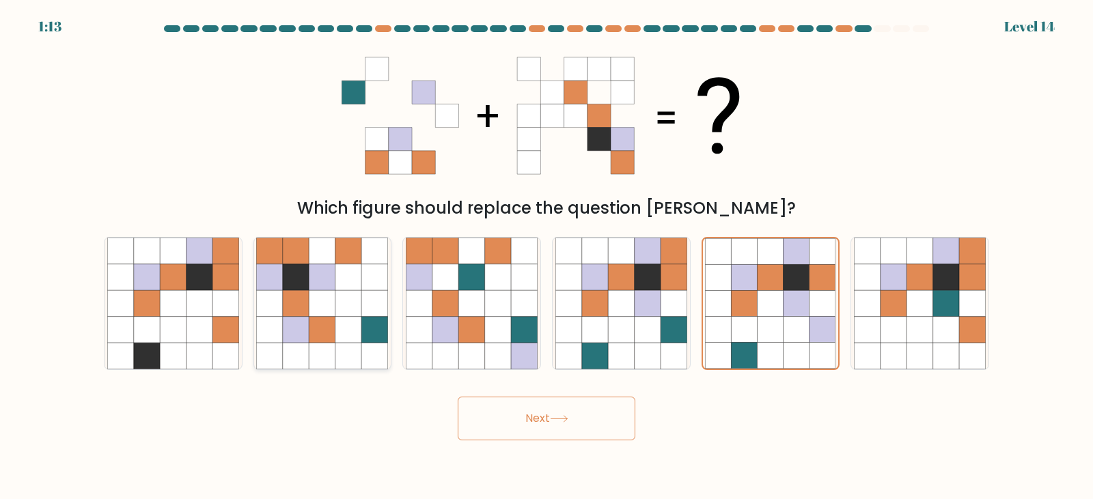
radio input "true"
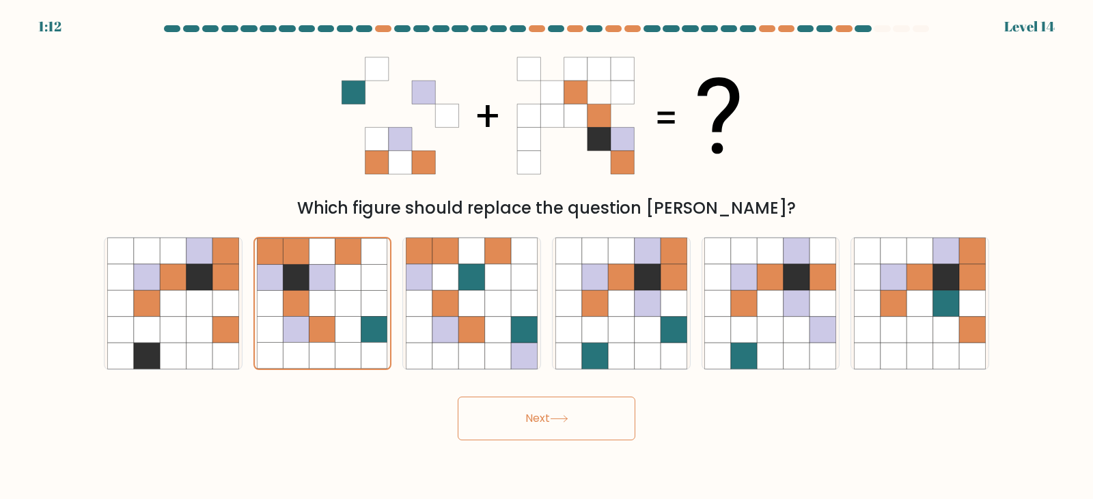
click at [523, 412] on button "Next" at bounding box center [547, 419] width 178 height 44
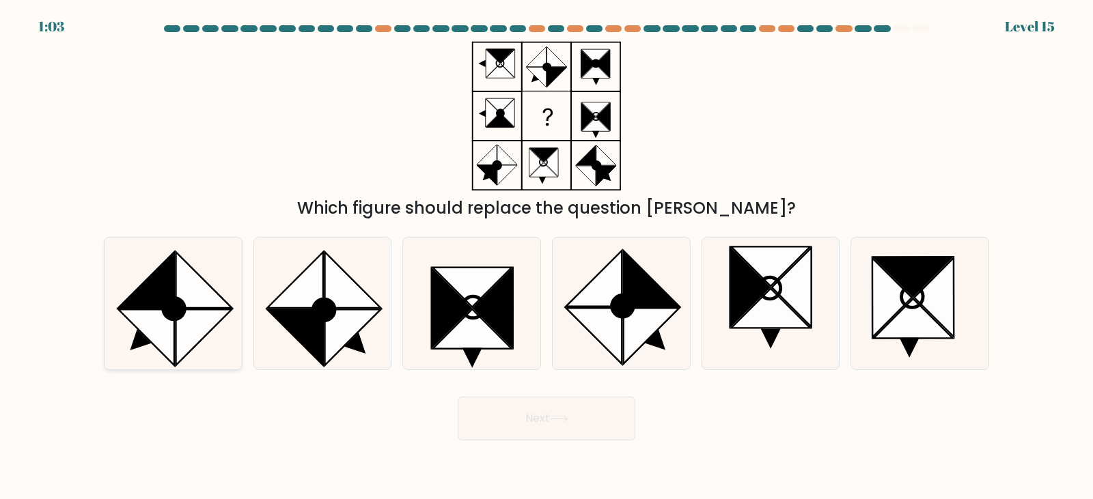
click at [175, 312] on icon at bounding box center [174, 309] width 22 height 22
click at [546, 257] on input "a." at bounding box center [546, 253] width 1 height 7
radio input "true"
click at [589, 411] on button "Next" at bounding box center [547, 419] width 178 height 44
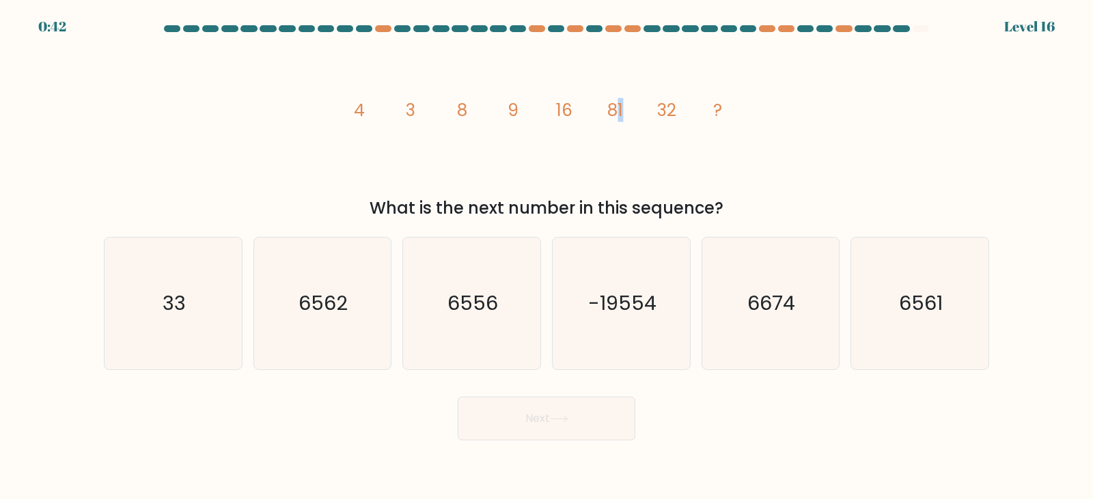
drag, startPoint x: 623, startPoint y: 115, endPoint x: 603, endPoint y: 115, distance: 19.8
click at [606, 115] on icon "image/svg+xml 4 3 8 9 16 81 32 ?" at bounding box center [546, 116] width 410 height 150
click at [602, 115] on icon "image/svg+xml 4 3 8 9 16 81 32 ?" at bounding box center [546, 116] width 410 height 150
drag, startPoint x: 571, startPoint y: 111, endPoint x: 543, endPoint y: 103, distance: 29.0
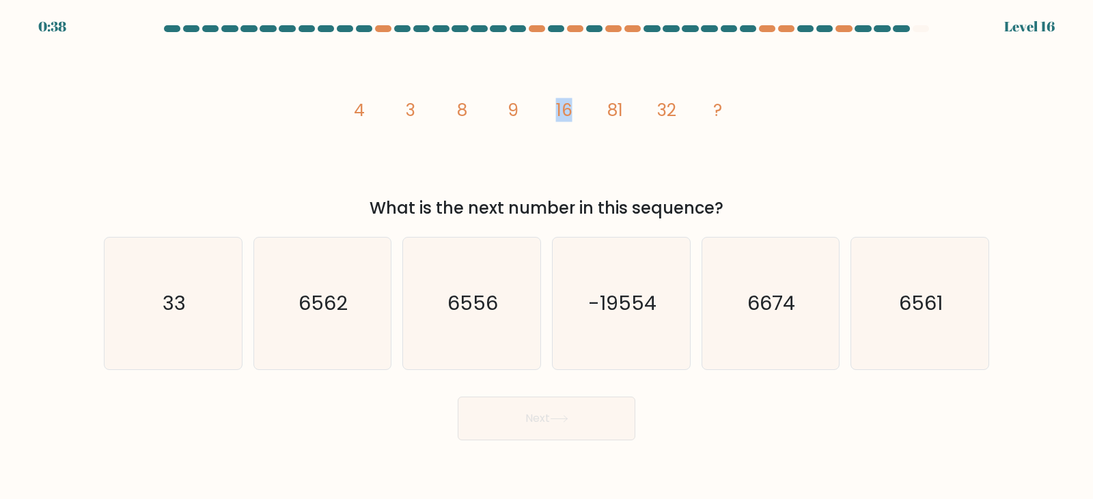
click at [543, 103] on icon "image/svg+xml 4 3 8 9 16 81 32 ?" at bounding box center [546, 116] width 410 height 150
drag, startPoint x: 471, startPoint y: 109, endPoint x: 458, endPoint y: 111, distance: 13.0
click at [458, 111] on icon "image/svg+xml 4 3 8 9 16 81 32 ?" at bounding box center [546, 116] width 410 height 150
click at [458, 111] on tspan "8" at bounding box center [462, 110] width 10 height 24
drag, startPoint x: 419, startPoint y: 111, endPoint x: 346, endPoint y: 95, distance: 75.4
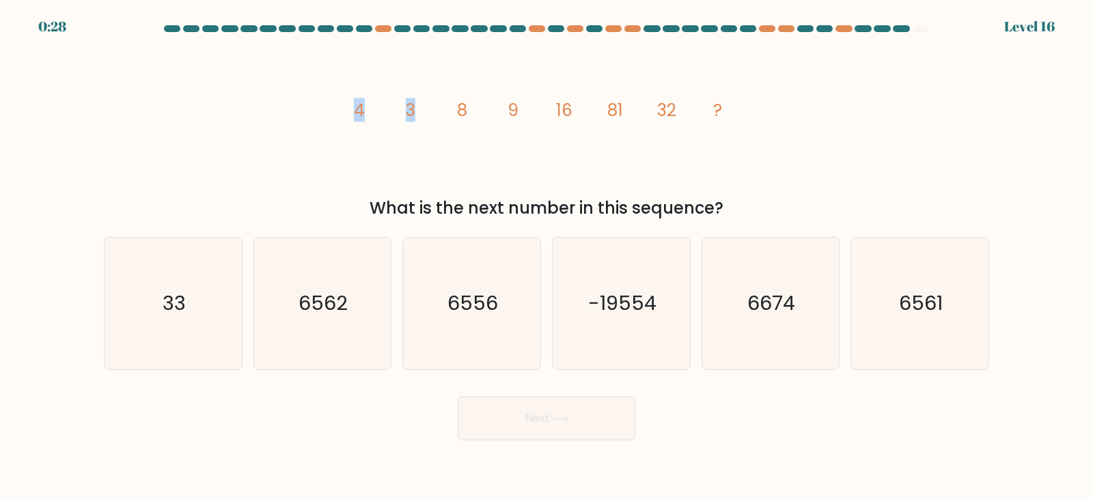
click at [346, 95] on icon "image/svg+xml 4 3 8 9 16 81 32 ?" at bounding box center [546, 116] width 410 height 150
drag, startPoint x: 428, startPoint y: 120, endPoint x: 404, endPoint y: 118, distance: 23.9
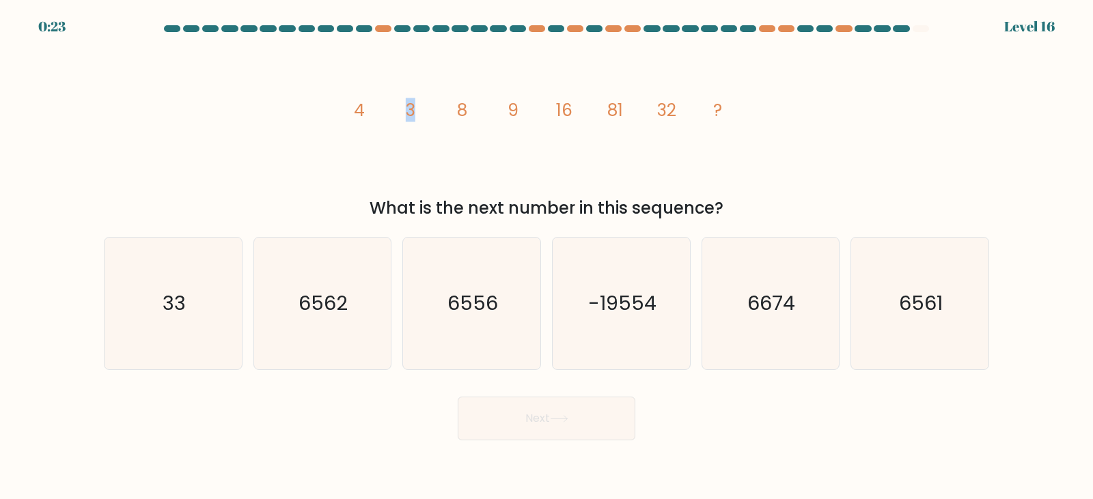
click at [404, 118] on icon "image/svg+xml 4 3 8 9 16 81 32 ?" at bounding box center [546, 116] width 410 height 150
drag, startPoint x: 524, startPoint y: 116, endPoint x: 499, endPoint y: 118, distance: 24.7
click at [499, 118] on icon "image/svg+xml 4 3 8 9 16 81 32 ?" at bounding box center [546, 116] width 410 height 150
drag, startPoint x: 638, startPoint y: 107, endPoint x: 604, endPoint y: 113, distance: 34.0
click at [604, 113] on icon "image/svg+xml 4 3 8 9 16 81 32 ?" at bounding box center [546, 116] width 410 height 150
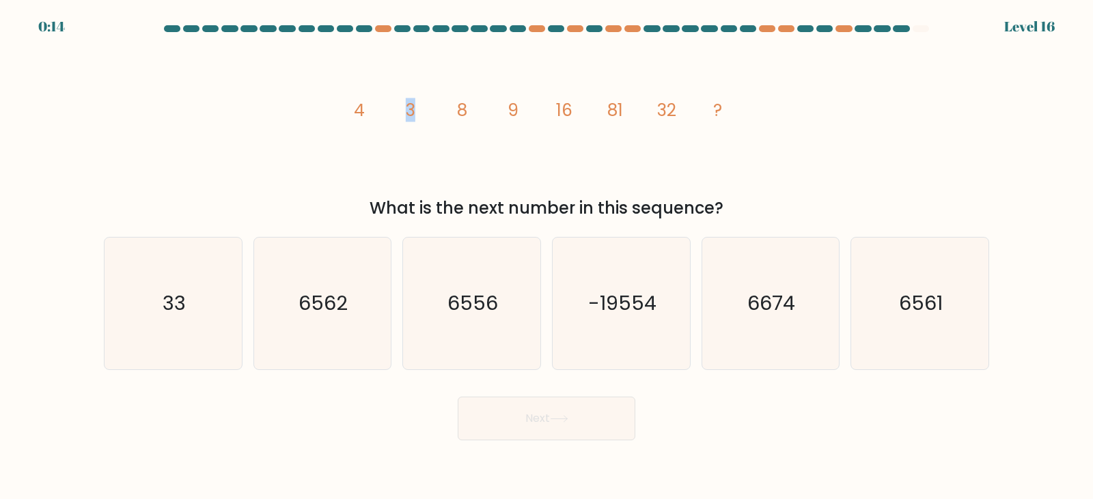
drag, startPoint x: 419, startPoint y: 104, endPoint x: 412, endPoint y: 91, distance: 14.7
click at [393, 93] on icon "image/svg+xml 4 3 8 9 16 81 32 ?" at bounding box center [546, 116] width 410 height 150
drag, startPoint x: 522, startPoint y: 113, endPoint x: 499, endPoint y: 110, distance: 24.1
click at [499, 110] on icon "image/svg+xml 4 3 8 9 16 81 32 ?" at bounding box center [546, 116] width 410 height 150
drag, startPoint x: 652, startPoint y: 107, endPoint x: 614, endPoint y: 107, distance: 37.6
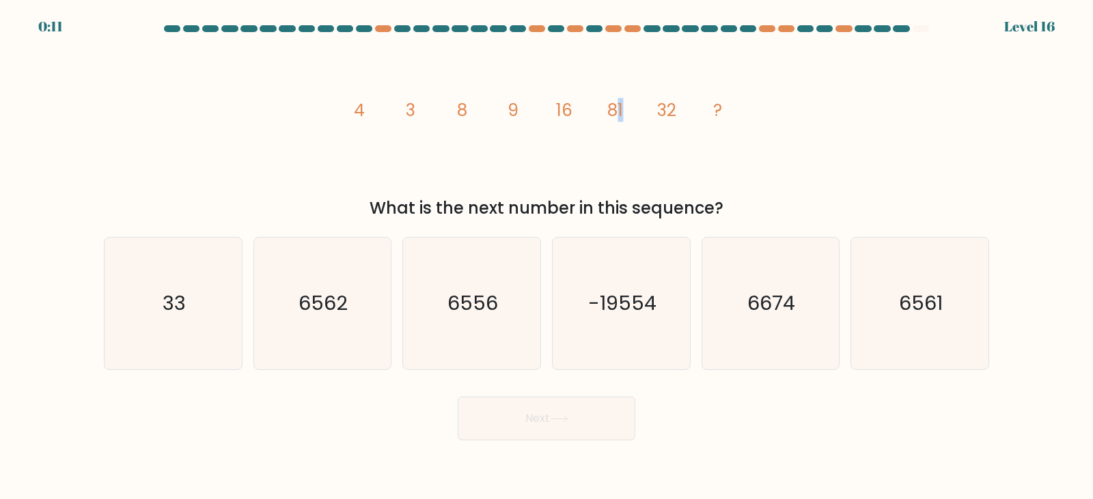
click at [614, 107] on icon "image/svg+xml 4 3 8 9 16 81 32 ?" at bounding box center [546, 116] width 410 height 150
click at [637, 111] on icon "image/svg+xml 4 3 8 9 16 81 32 ?" at bounding box center [546, 116] width 410 height 150
click at [940, 298] on text "6561" at bounding box center [921, 303] width 44 height 27
click at [547, 257] on input "f. 6561" at bounding box center [546, 253] width 1 height 7
radio input "true"
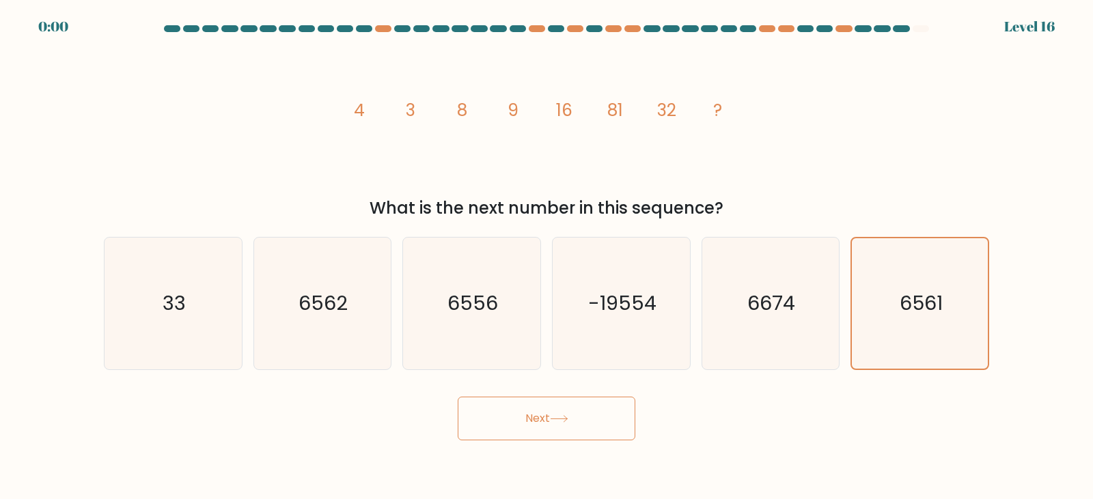
click at [592, 412] on button "Next" at bounding box center [547, 419] width 178 height 44
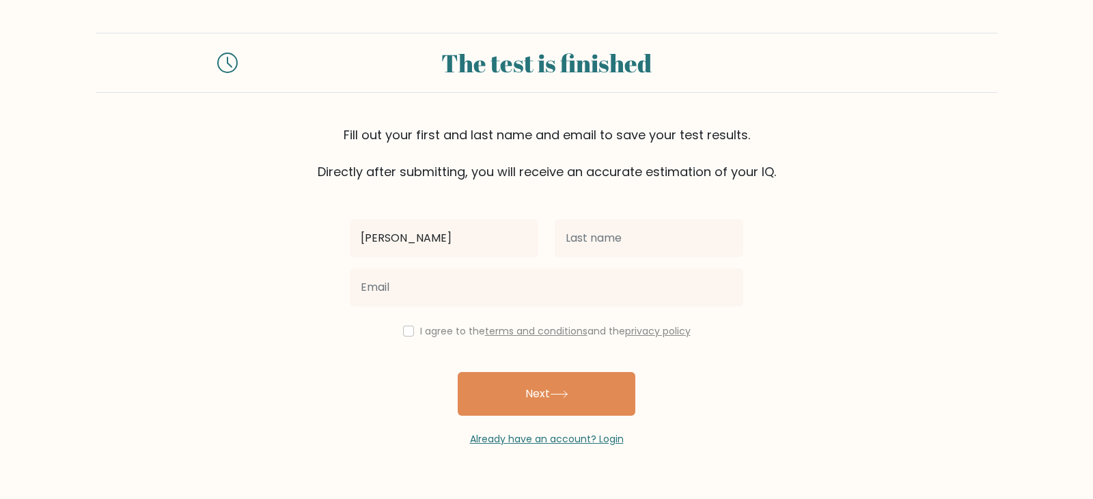
type input "[PERSON_NAME]"
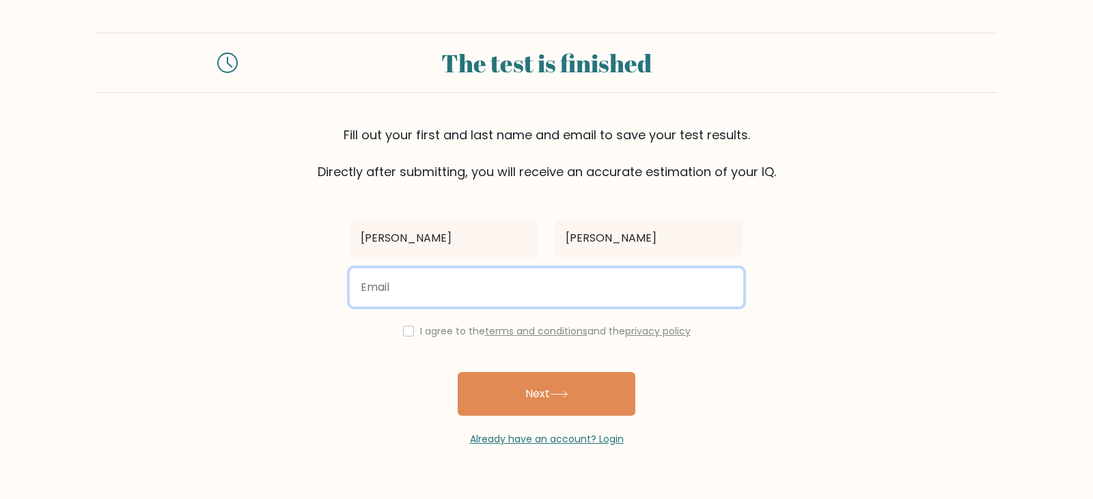
click at [498, 279] on input "email" at bounding box center [546, 287] width 393 height 38
type input "[EMAIL_ADDRESS][DOMAIN_NAME]"
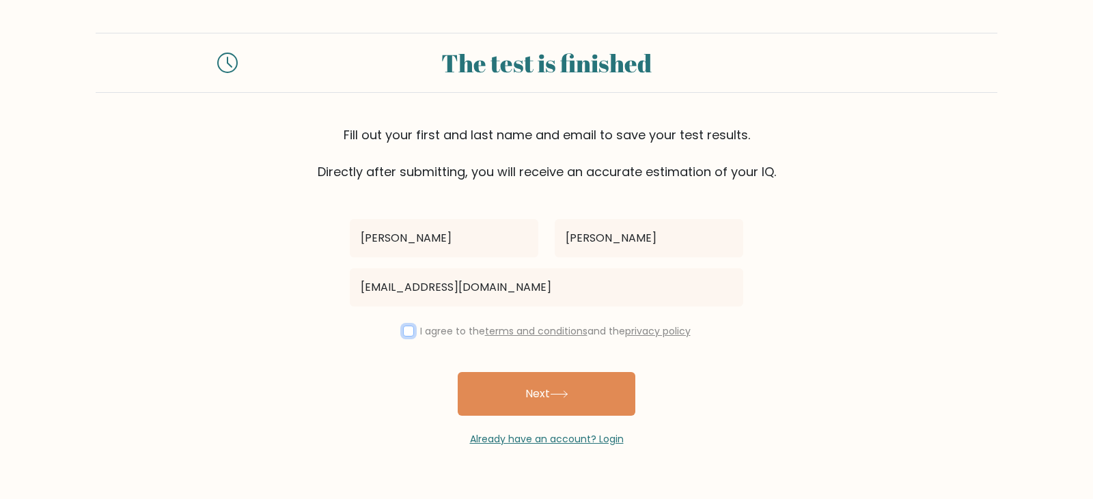
click at [403, 327] on input "checkbox" at bounding box center [408, 331] width 11 height 11
checkbox input "true"
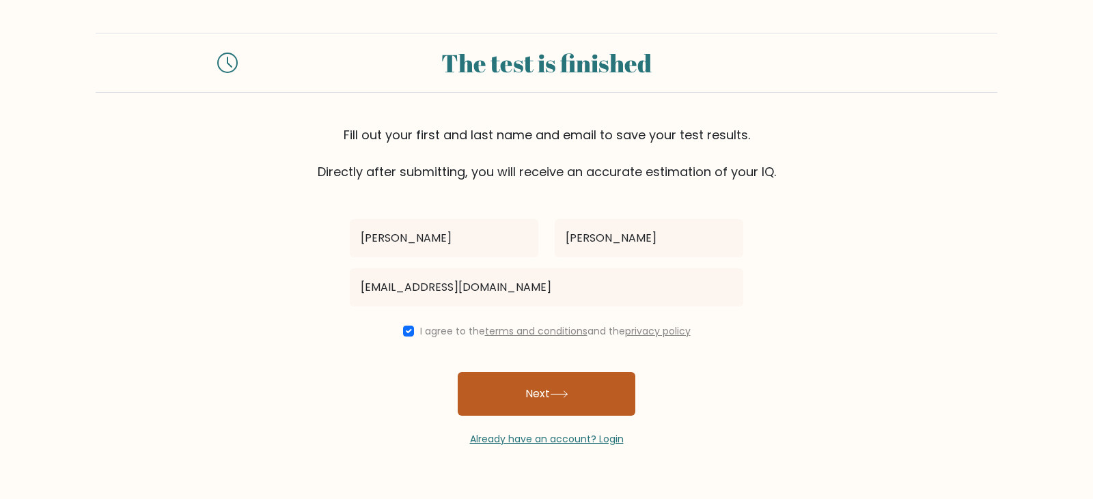
click at [611, 394] on button "Next" at bounding box center [547, 394] width 178 height 44
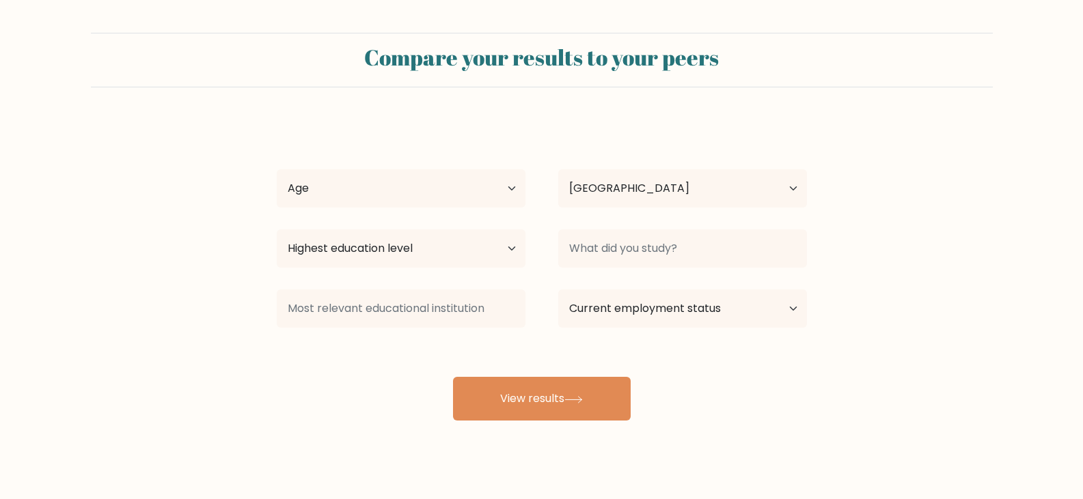
select select "PH"
click at [412, 188] on select "Age Under 18 years old 18-24 years old 25-34 years old 35-44 years old 45-54 ye…" at bounding box center [401, 188] width 249 height 38
select select "25_34"
click at [277, 169] on select "Age Under 18 years old 18-24 years old 25-34 years old 35-44 years old 45-54 ye…" at bounding box center [401, 188] width 249 height 38
click at [453, 249] on select "Highest education level No schooling Primary Lower Secondary Upper Secondary Oc…" at bounding box center [401, 248] width 249 height 38
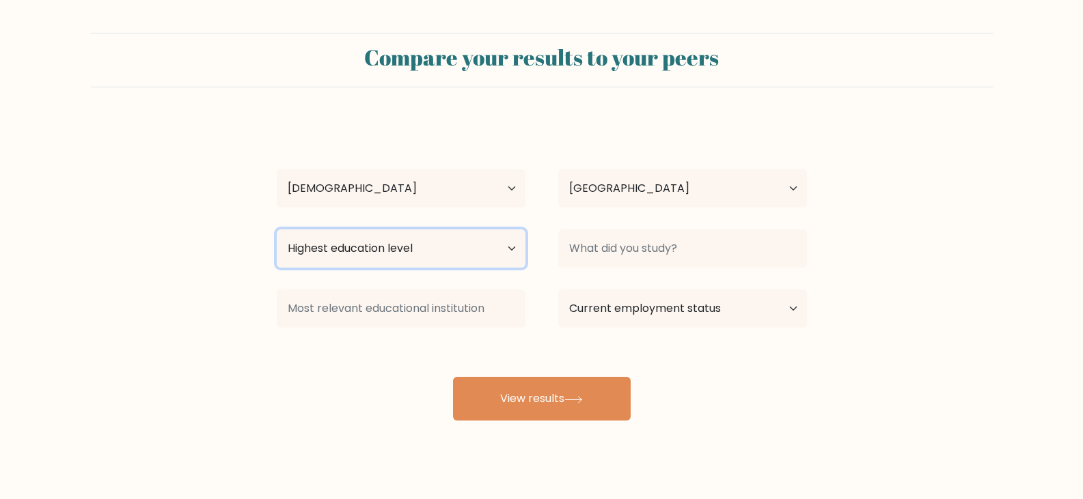
select select "upper_secondary"
click at [277, 229] on select "Highest education level No schooling Primary Lower Secondary Upper Secondary Oc…" at bounding box center [401, 248] width 249 height 38
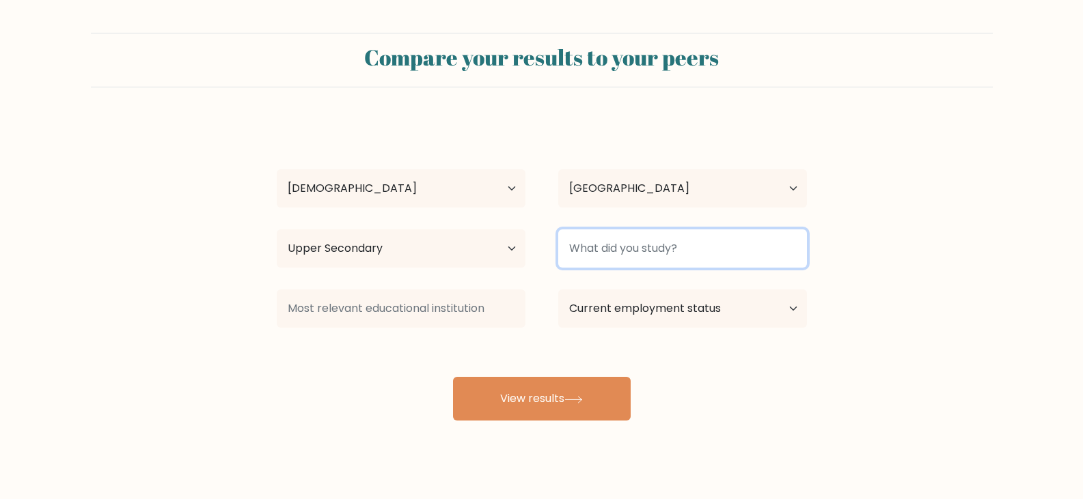
click at [700, 253] on input at bounding box center [682, 248] width 249 height 38
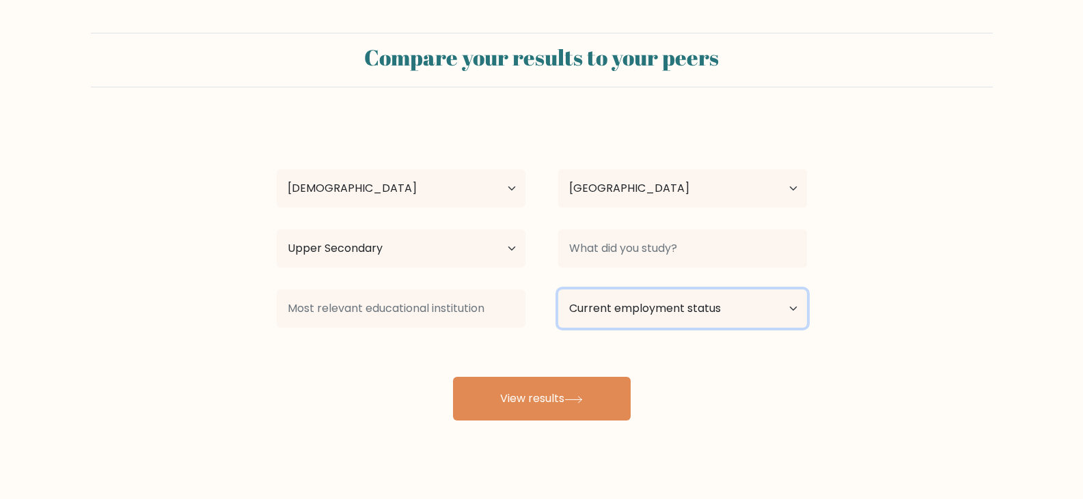
click at [718, 316] on select "Current employment status Employed Student Retired Other / prefer not to answer" at bounding box center [682, 309] width 249 height 38
select select "employed"
click at [558, 290] on select "Current employment status Employed Student Retired Other / prefer not to answer" at bounding box center [682, 309] width 249 height 38
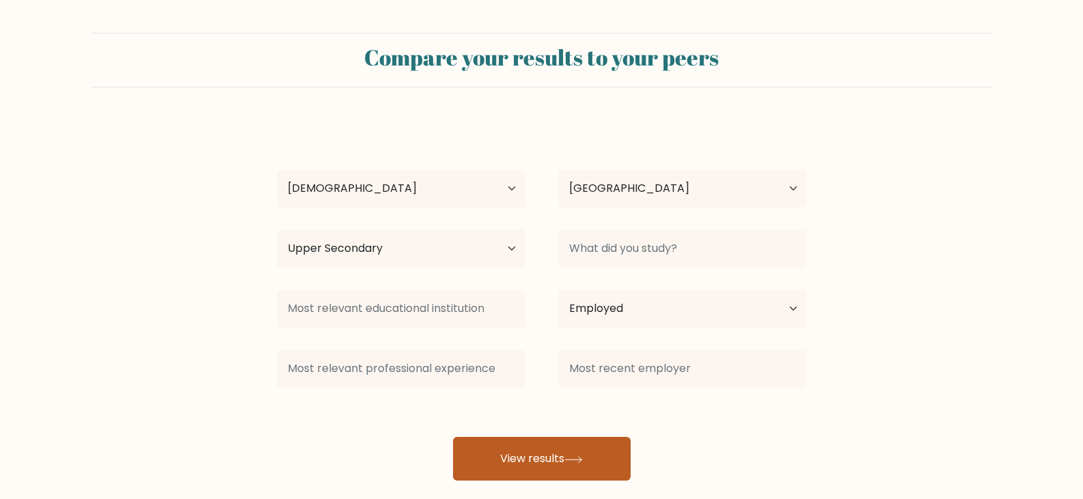
click at [530, 447] on button "View results" at bounding box center [542, 459] width 178 height 44
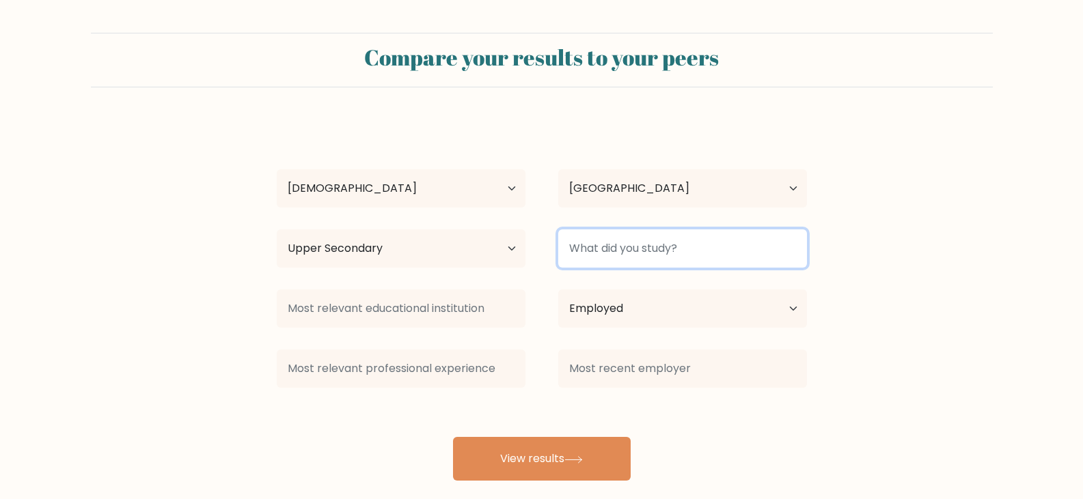
click at [633, 247] on input at bounding box center [682, 248] width 249 height 38
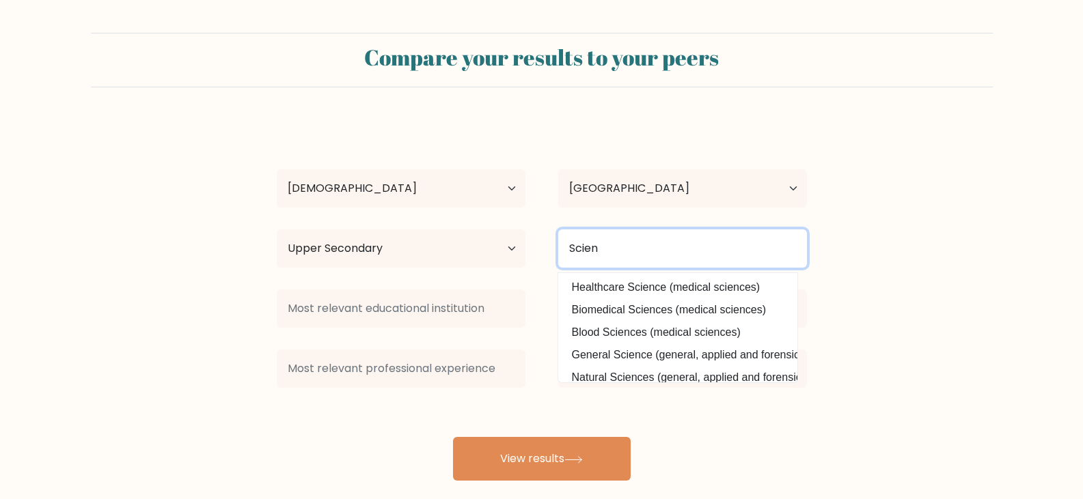
scroll to position [68, 0]
type input "Scien"
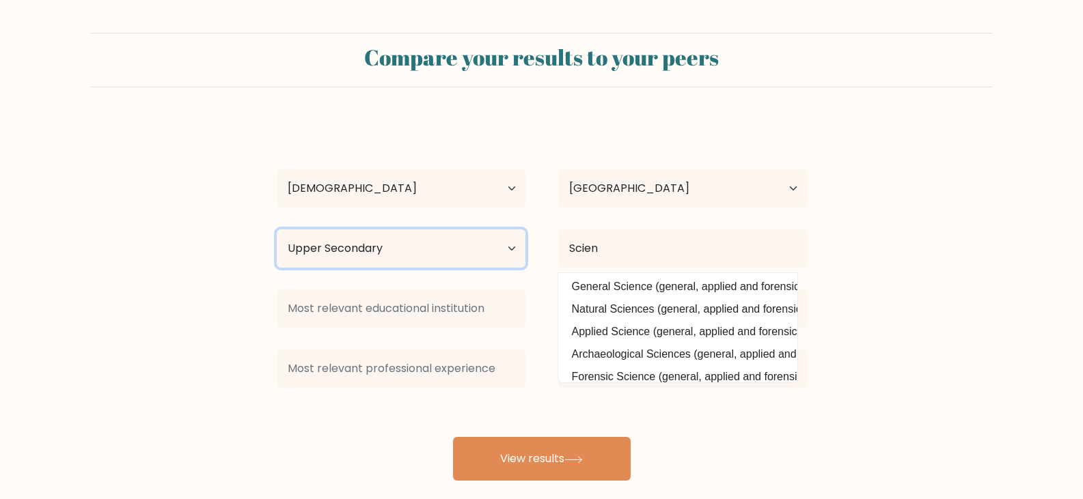
click at [380, 248] on select "Highest education level No schooling Primary Lower Secondary Upper Secondary Oc…" at bounding box center [401, 248] width 249 height 38
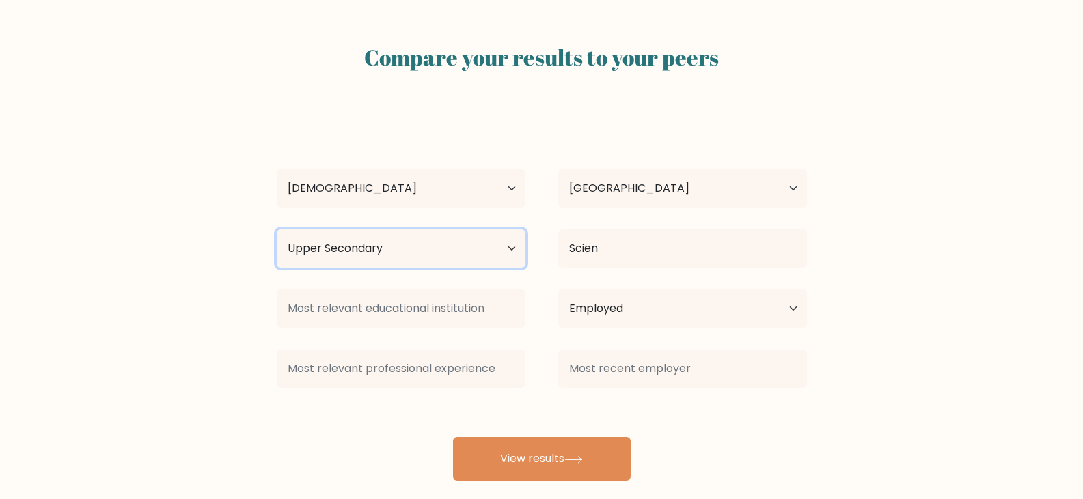
select select "lower_secondary"
click at [277, 229] on select "Highest education level No schooling Primary Lower Secondary Upper Secondary Oc…" at bounding box center [401, 248] width 249 height 38
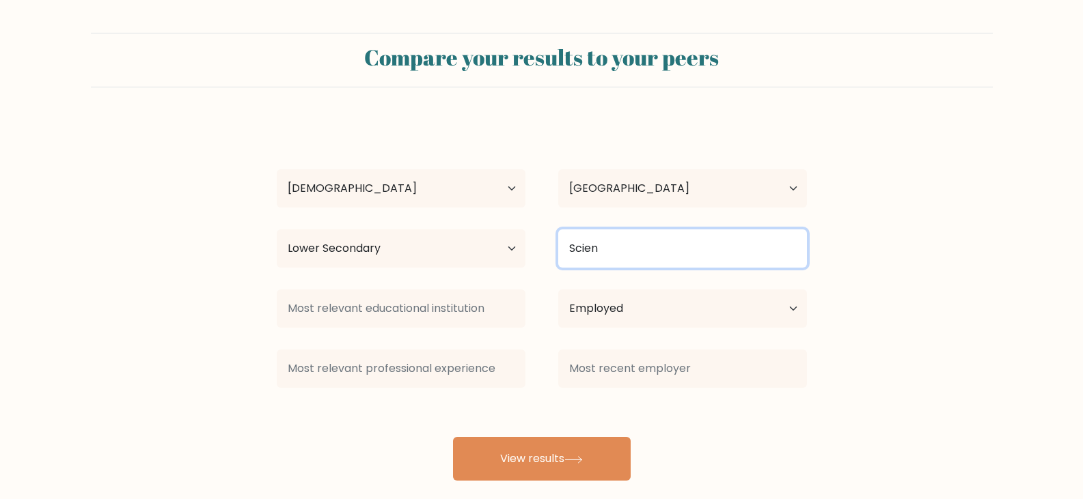
click at [630, 262] on input "Scien" at bounding box center [682, 248] width 249 height 38
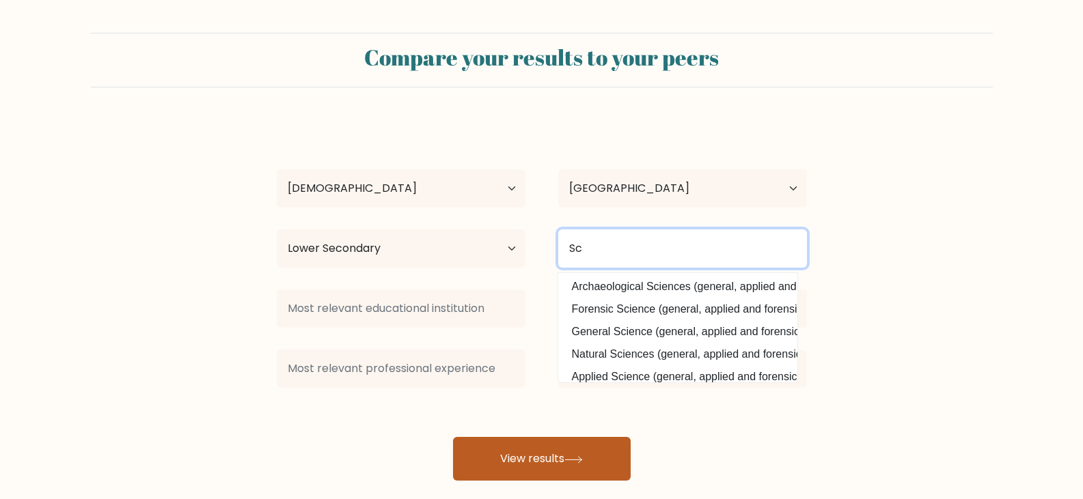
type input "S"
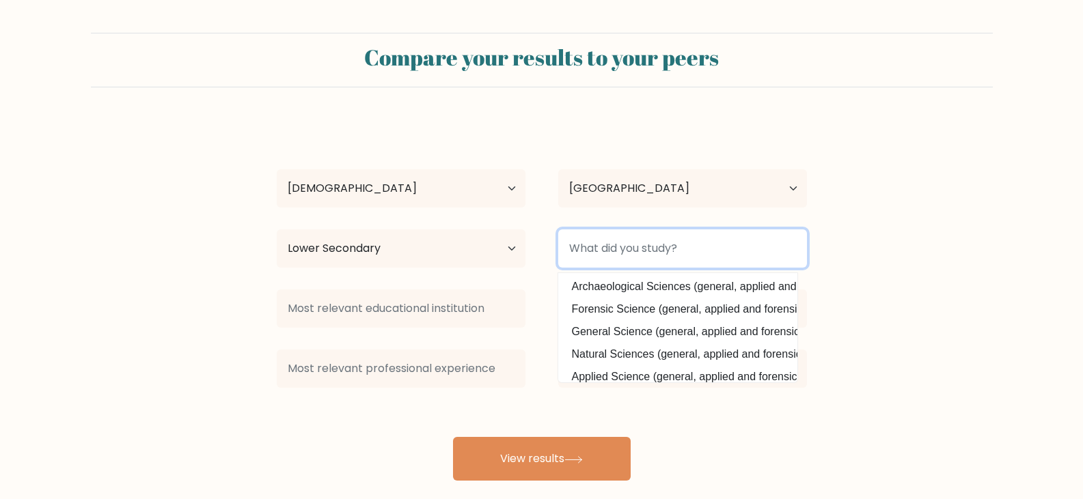
scroll to position [0, 0]
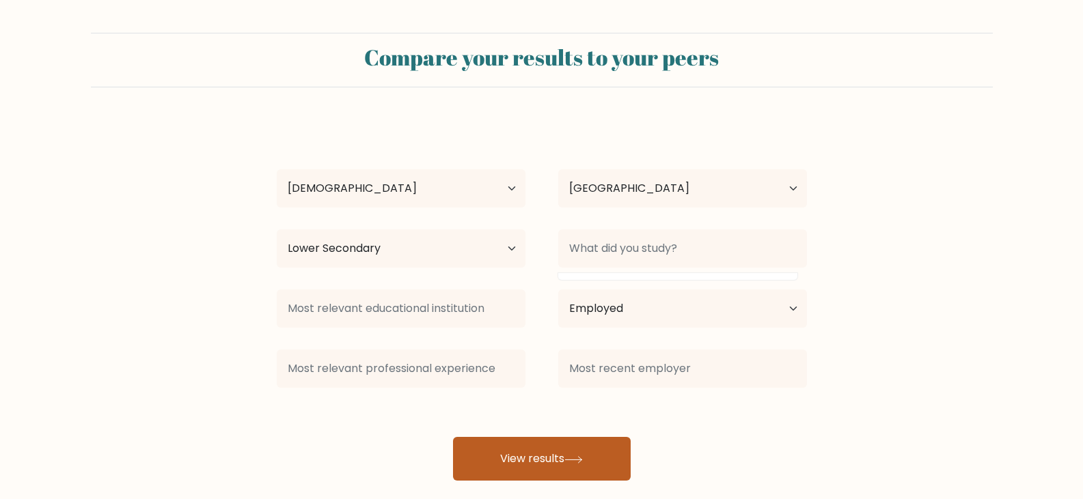
click at [520, 464] on button "View results" at bounding box center [542, 459] width 178 height 44
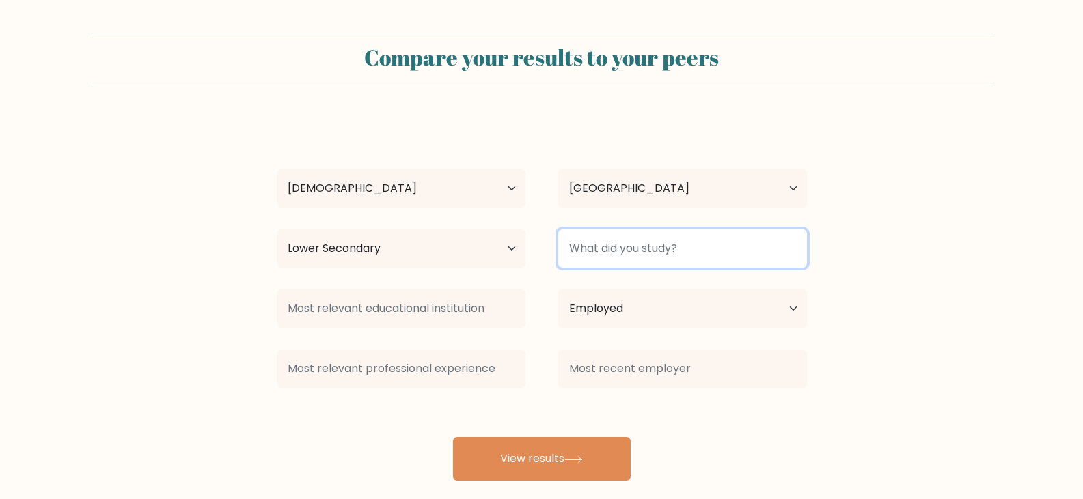
click at [709, 244] on input at bounding box center [682, 248] width 249 height 38
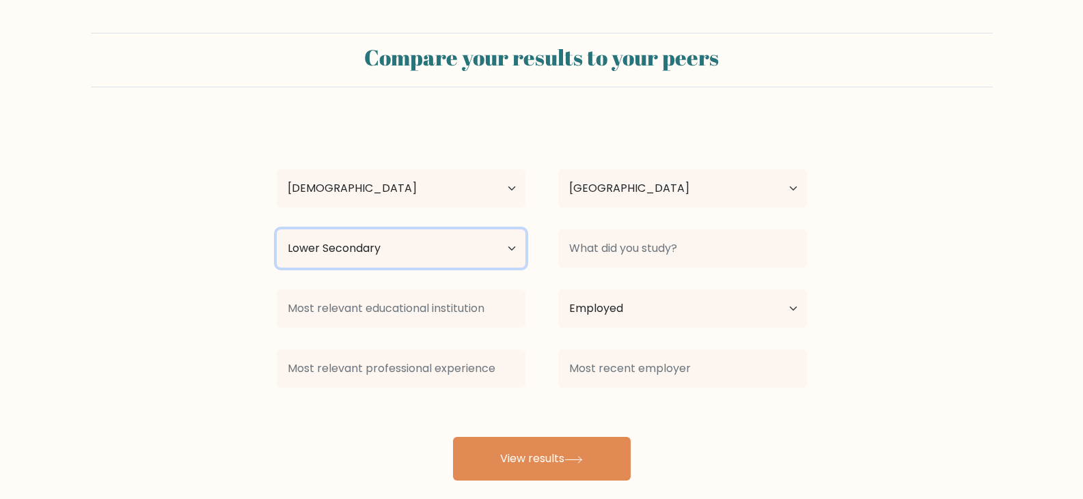
click at [374, 236] on select "Highest education level No schooling Primary Lower Secondary Upper Secondary Oc…" at bounding box center [401, 248] width 249 height 38
select select "occupation_specific"
click at [277, 229] on select "Highest education level No schooling Primary Lower Secondary Upper Secondary Oc…" at bounding box center [401, 248] width 249 height 38
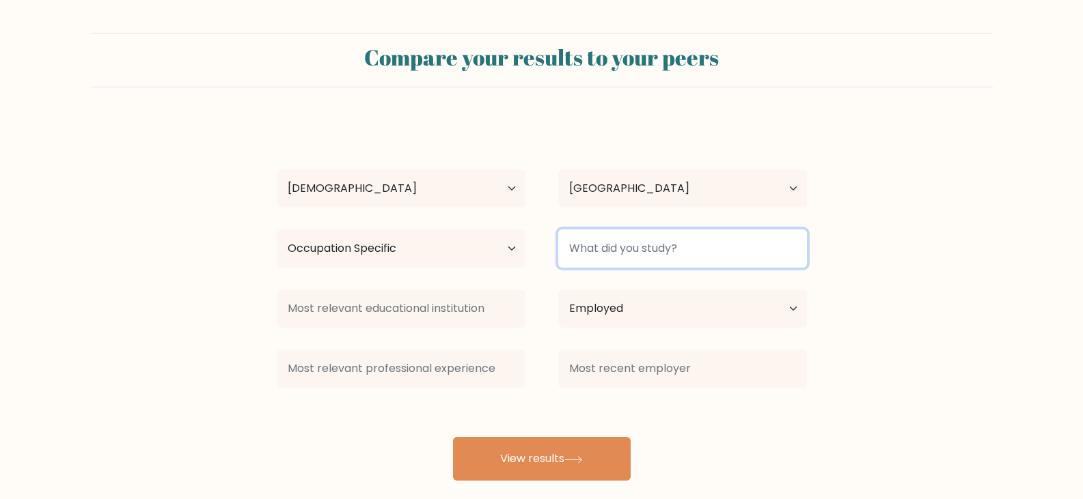
click at [715, 243] on input at bounding box center [682, 248] width 249 height 38
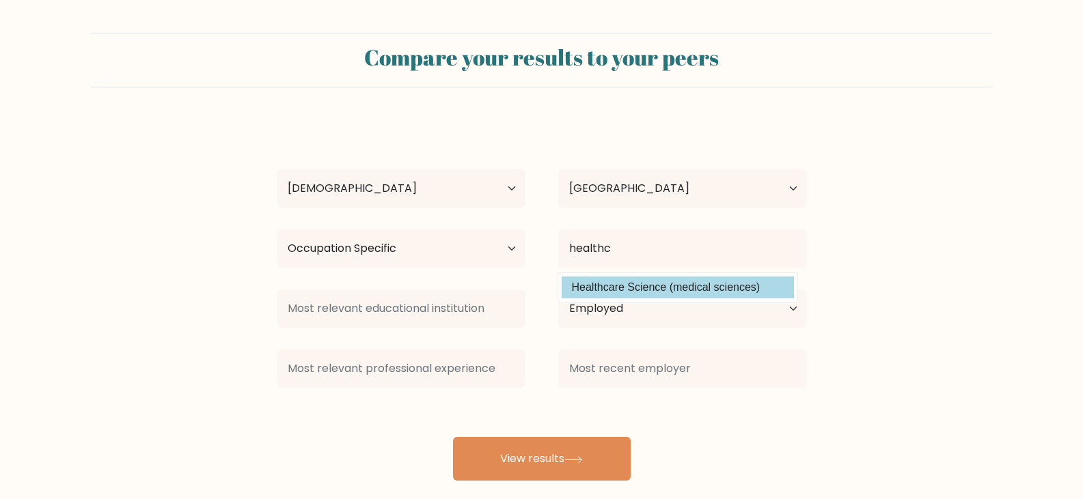
click at [662, 294] on option "Healthcare Science (medical sciences)" at bounding box center [677, 288] width 232 height 22
type input "Healthcare Science"
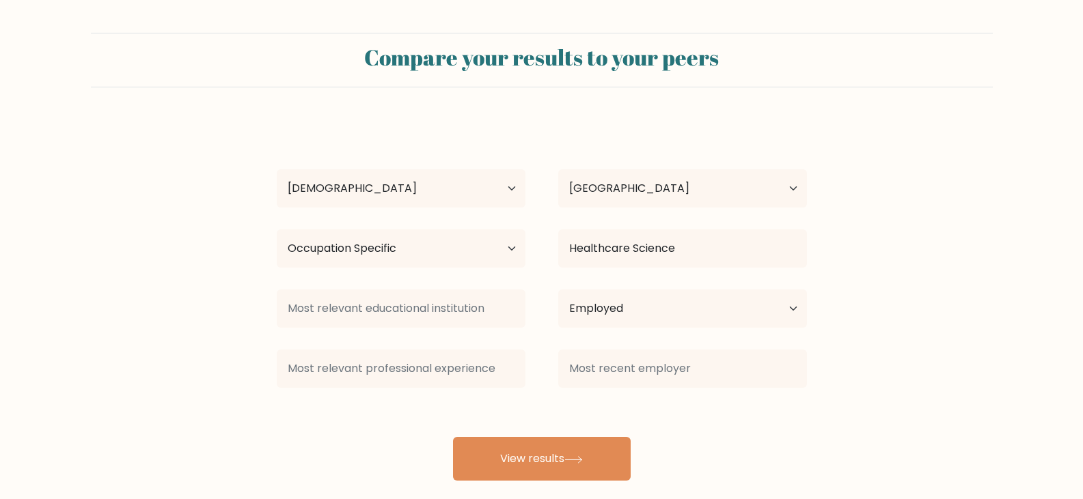
scroll to position [18, 0]
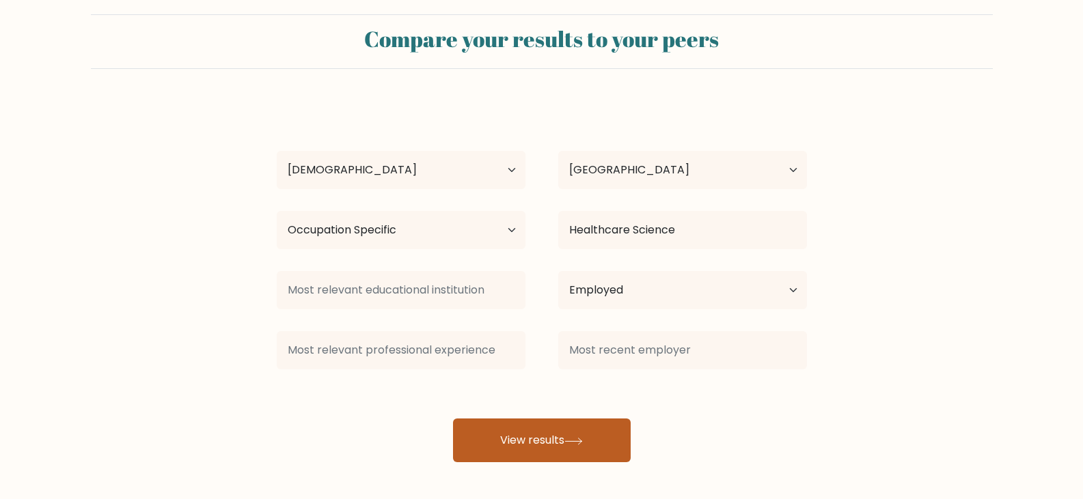
click at [574, 438] on icon at bounding box center [573, 442] width 18 height 8
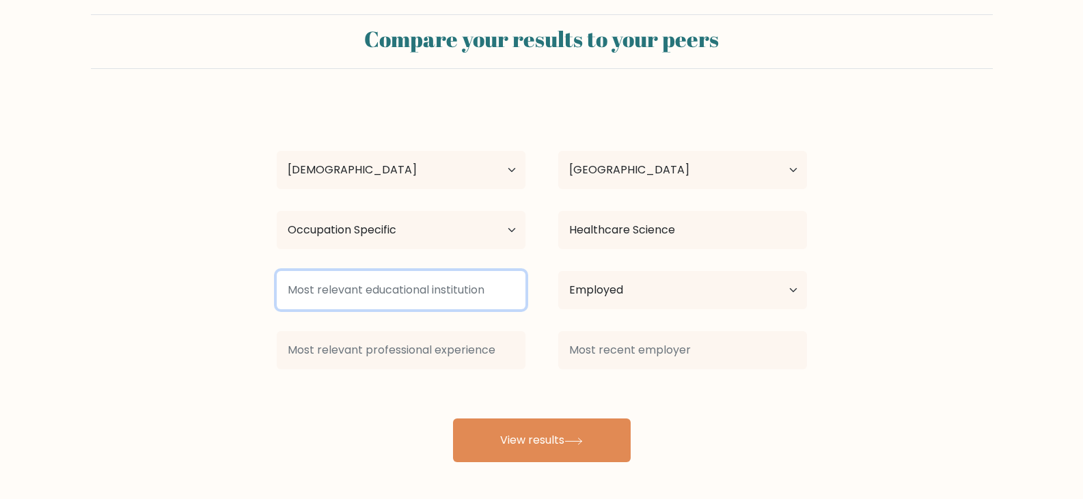
click at [474, 294] on input at bounding box center [401, 290] width 249 height 38
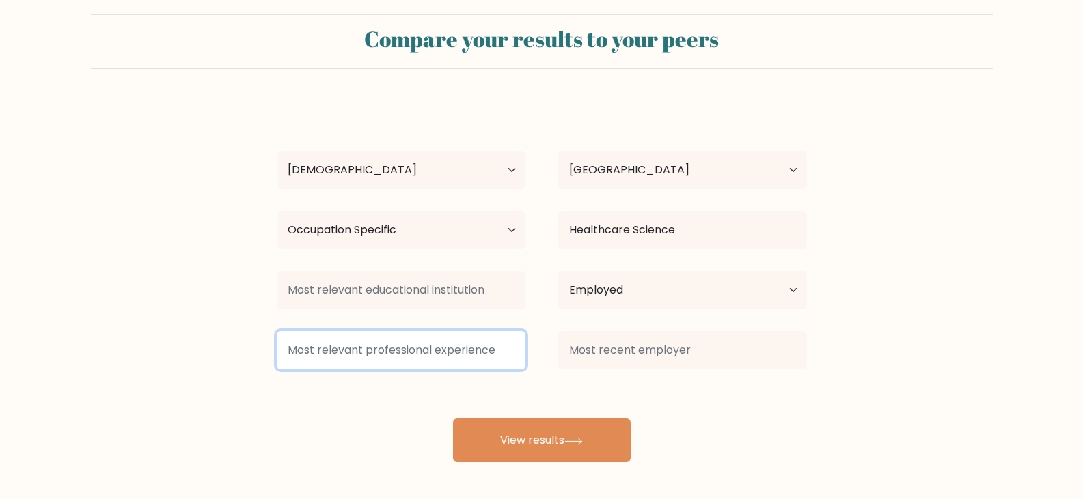
click at [476, 361] on input at bounding box center [401, 350] width 249 height 38
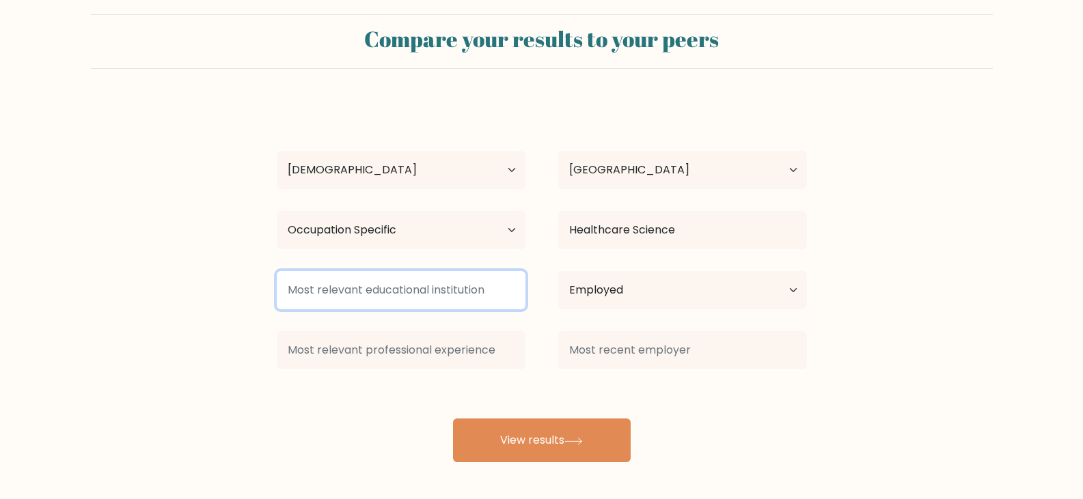
click at [507, 301] on input at bounding box center [401, 290] width 249 height 38
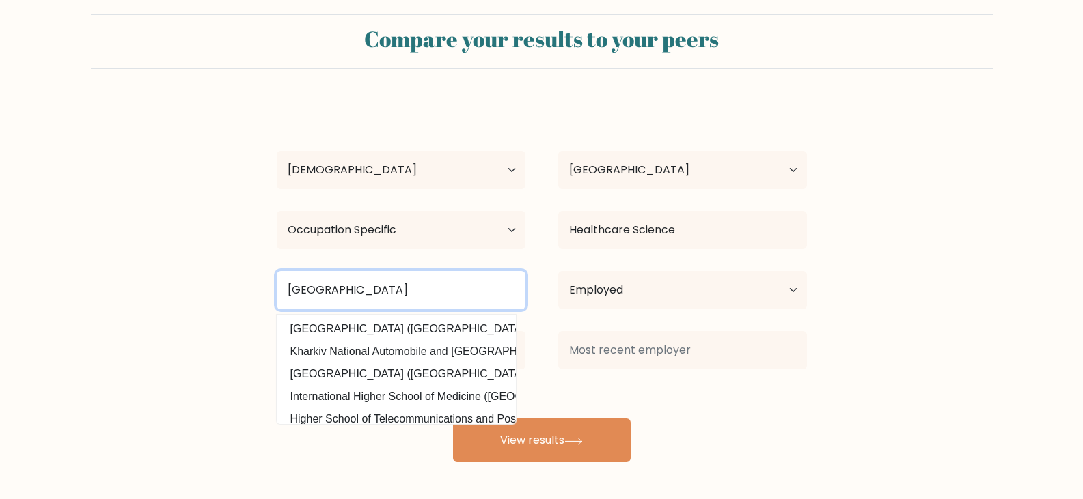
scroll to position [0, 31]
type input "Sablayan Comprehensive National High School"
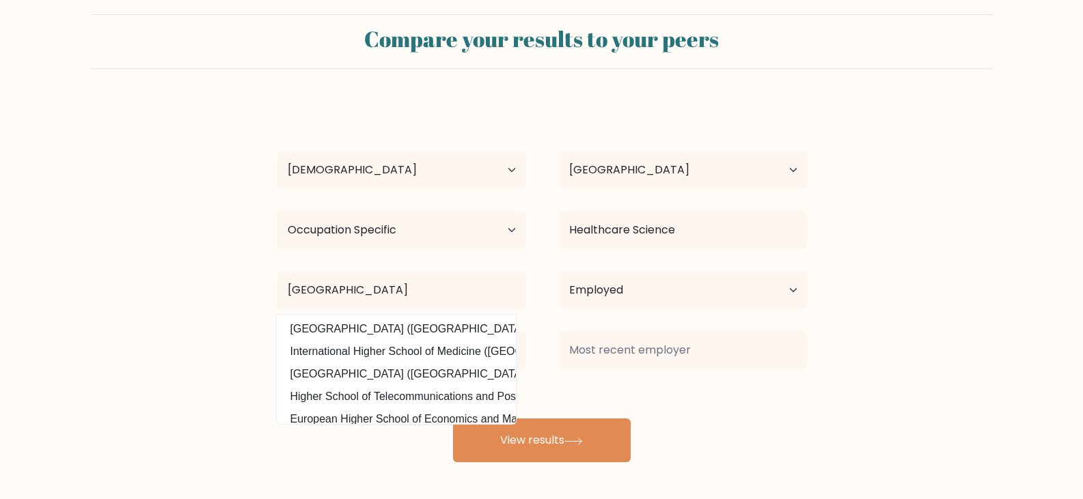
click at [753, 451] on div "Arren Jayme Abel Age Under 18 years old 18-24 years old 25-34 years old 35-44 y…" at bounding box center [541, 282] width 546 height 361
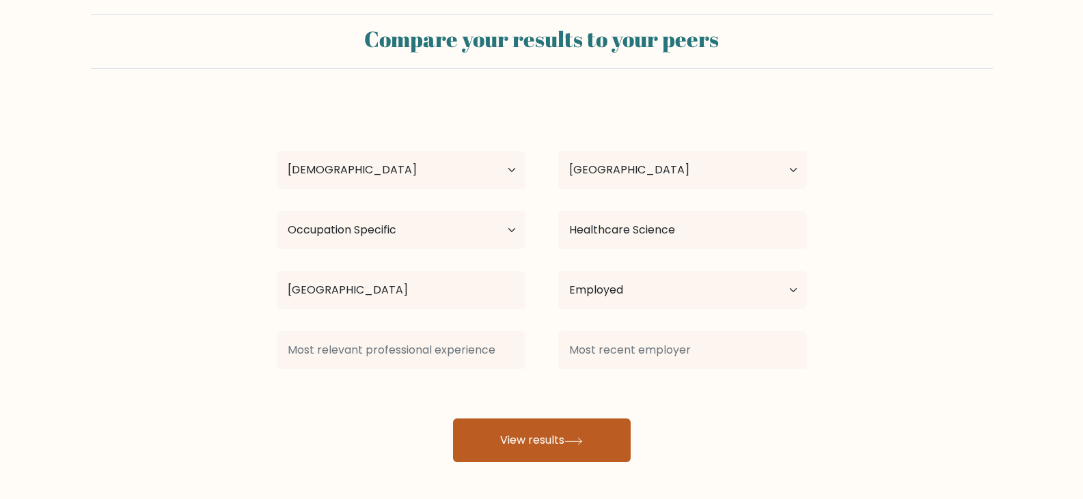
click at [591, 430] on button "View results" at bounding box center [542, 441] width 178 height 44
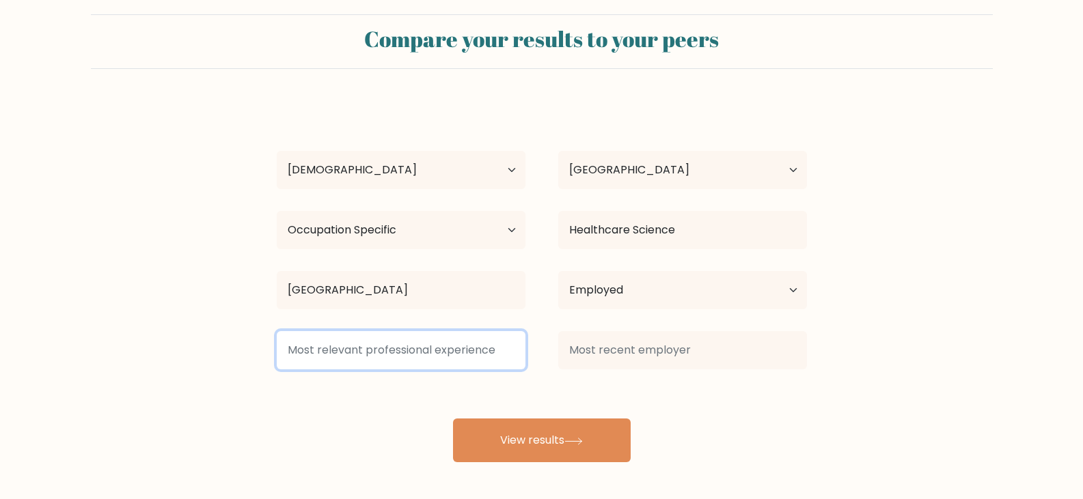
click at [471, 345] on input at bounding box center [401, 350] width 249 height 38
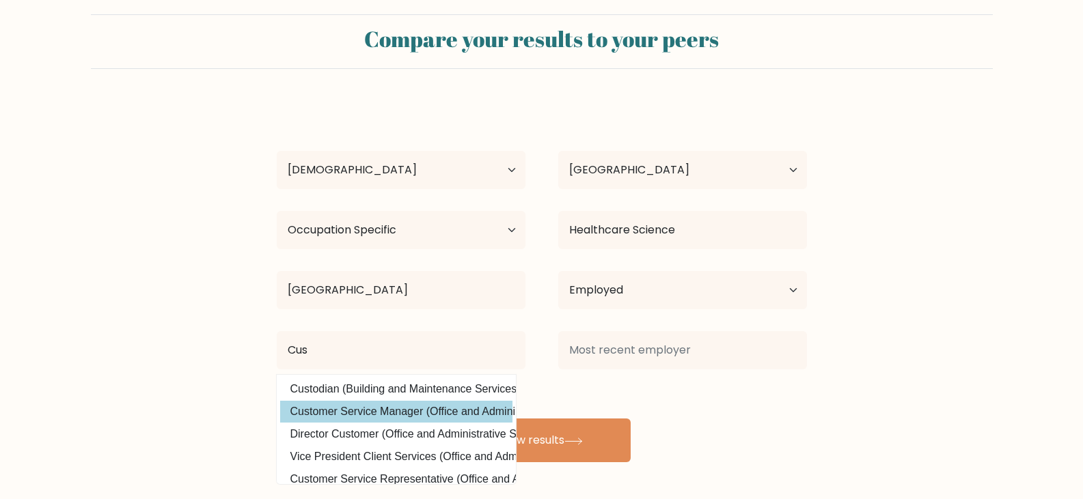
click at [440, 410] on option "Customer Service Manager (Office and Administrative Support)" at bounding box center [396, 412] width 232 height 22
type input "Customer Service Manager"
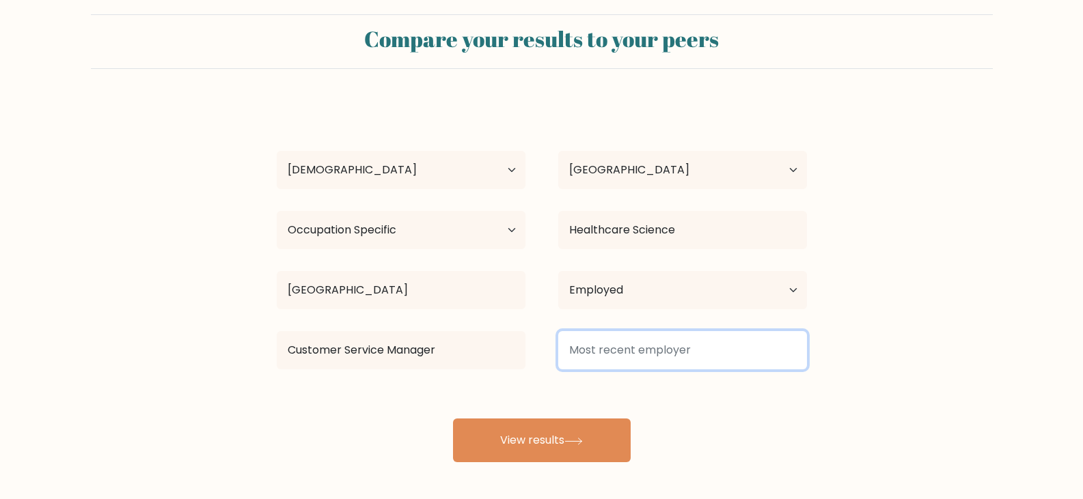
click at [657, 358] on input at bounding box center [682, 350] width 249 height 38
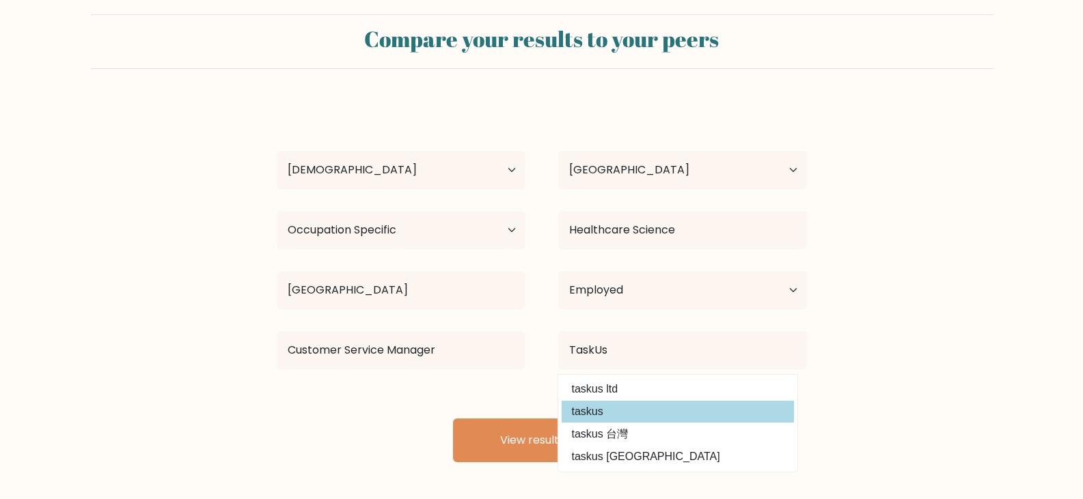
click at [614, 413] on option "taskus" at bounding box center [677, 412] width 232 height 22
type input "taskus"
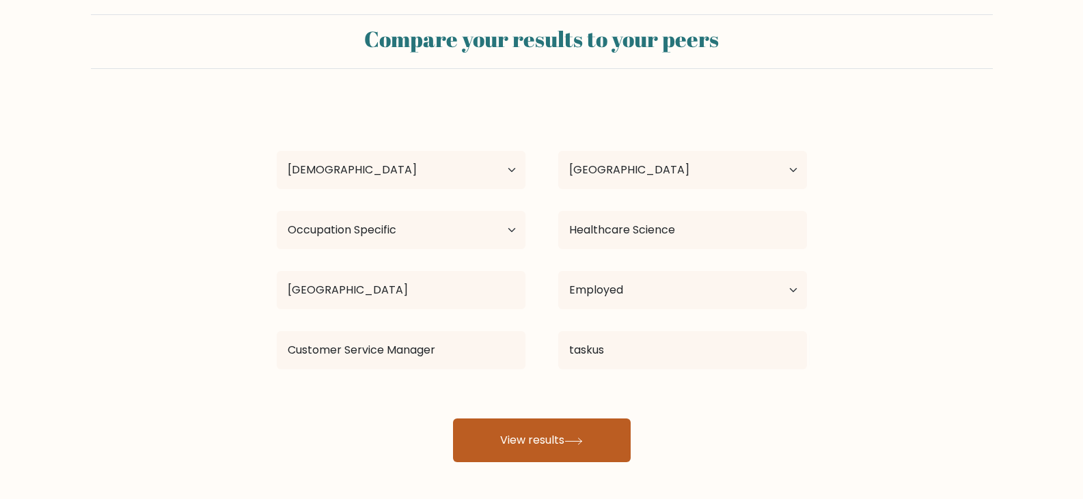
click at [526, 441] on button "View results" at bounding box center [542, 441] width 178 height 44
